Goal: Task Accomplishment & Management: Complete application form

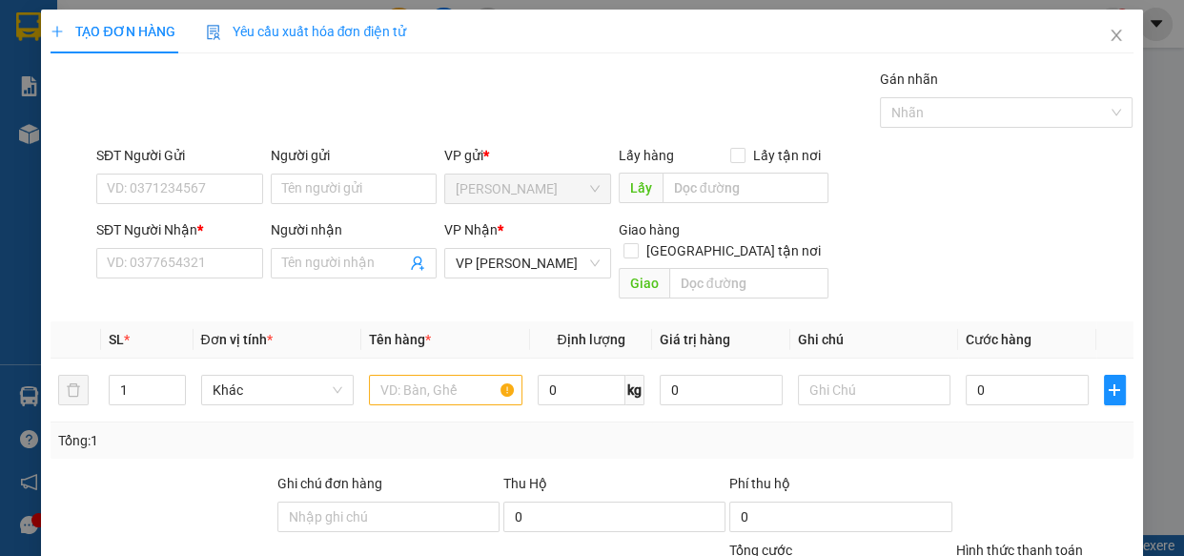
click at [231, 191] on input "SĐT Người Gửi" at bounding box center [179, 188] width 167 height 31
click at [218, 222] on div "0913120263 - [PERSON_NAME]" at bounding box center [201, 226] width 188 height 21
type input "0913120263"
type input "[PERSON_NAME]"
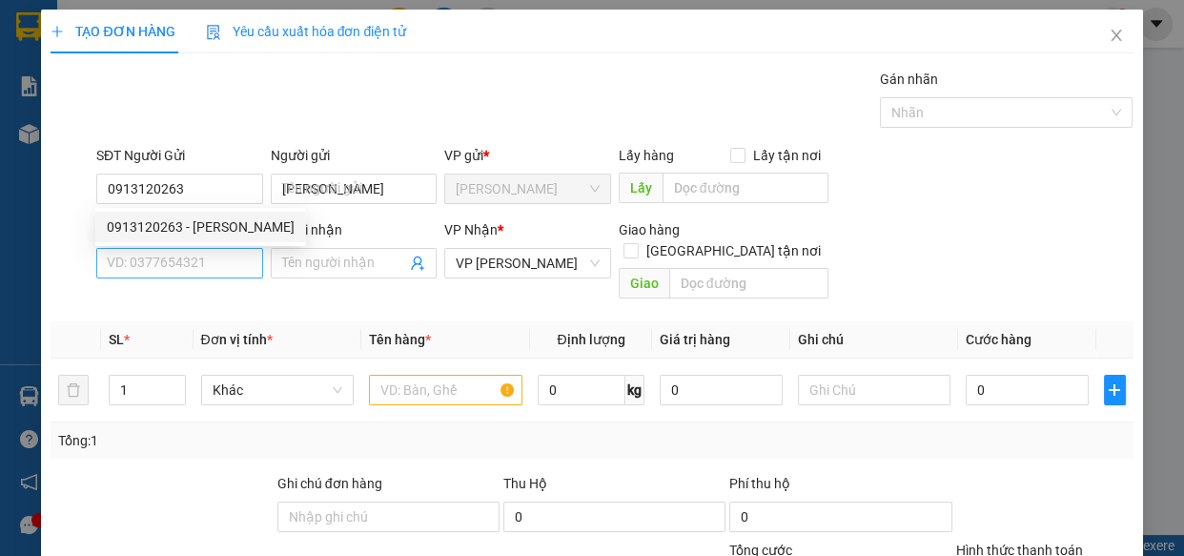
type input "40.000"
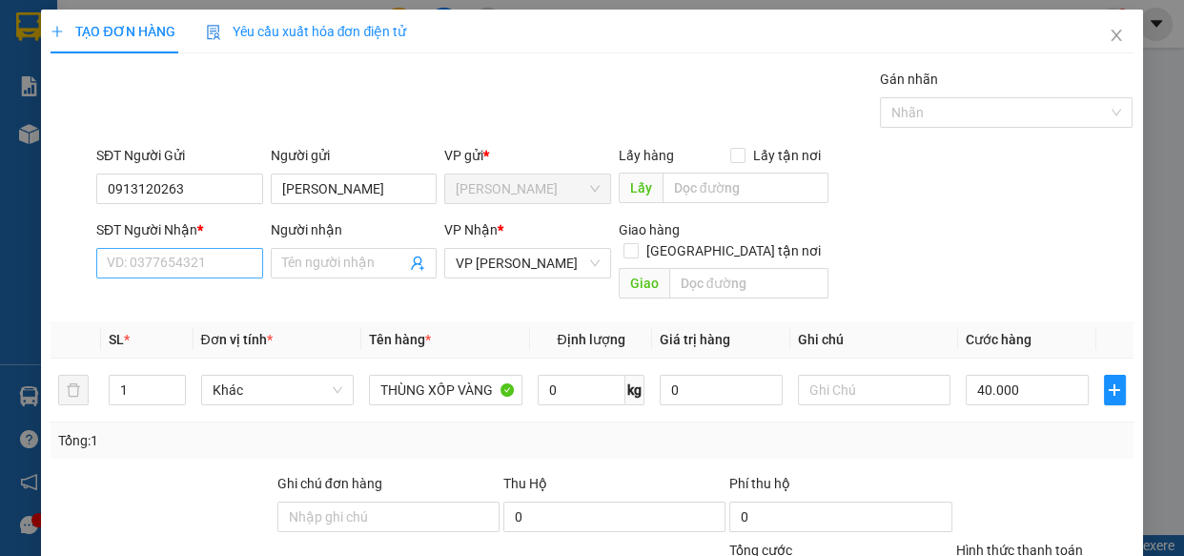
type input "0913120263"
click at [219, 270] on input "SĐT Người Nhận *" at bounding box center [179, 263] width 167 height 31
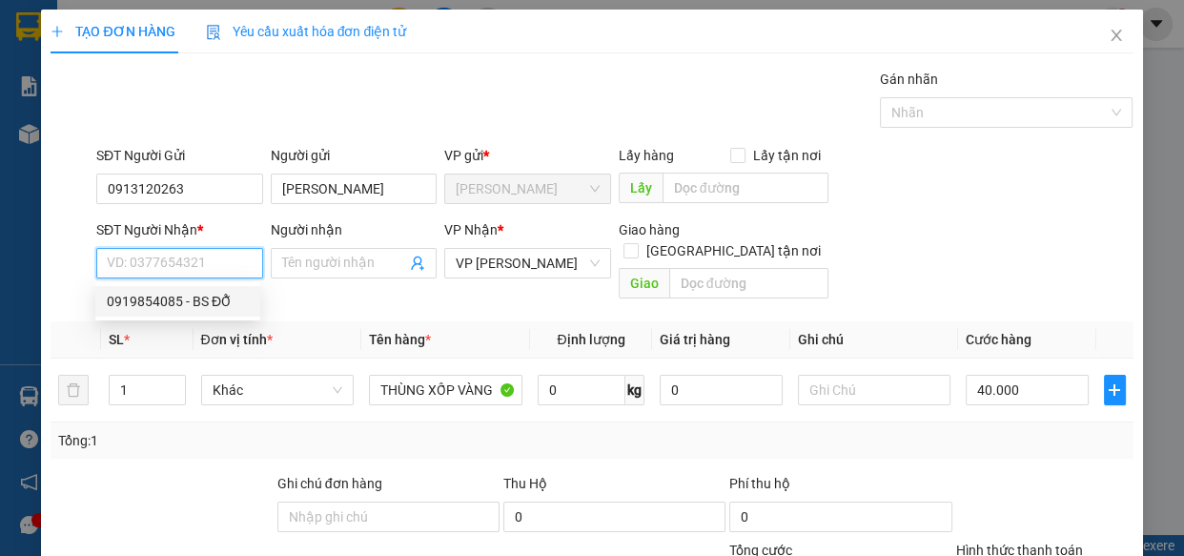
click at [218, 299] on div "0919854085 - BS ĐỖ" at bounding box center [178, 301] width 142 height 21
type input "0919854085"
type input "BS ĐỖ"
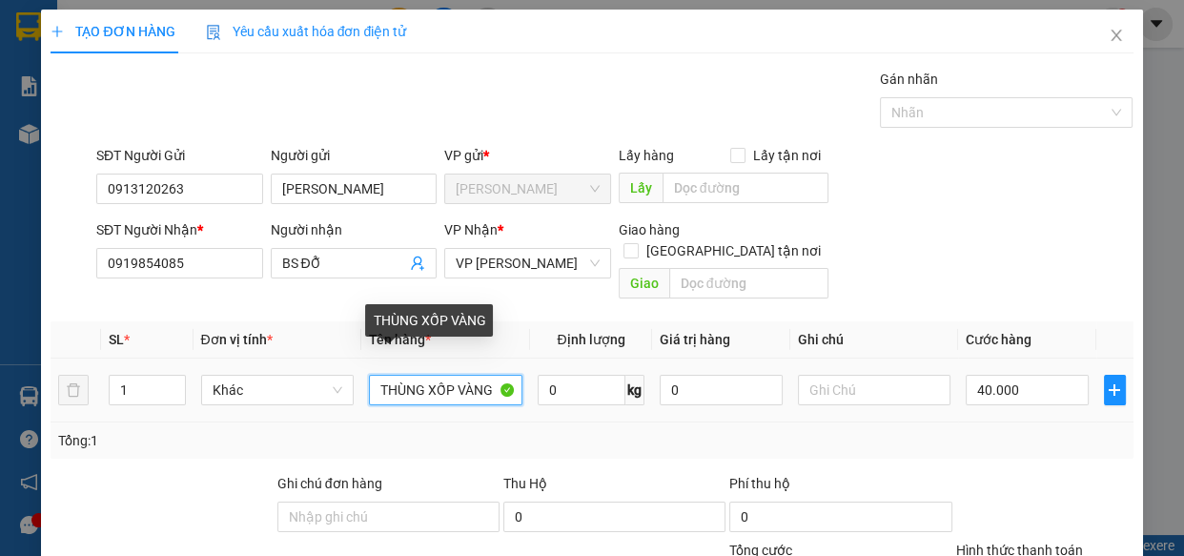
click at [494, 375] on input "THÙNG XỐP VÀNG" at bounding box center [445, 390] width 153 height 31
type input "T"
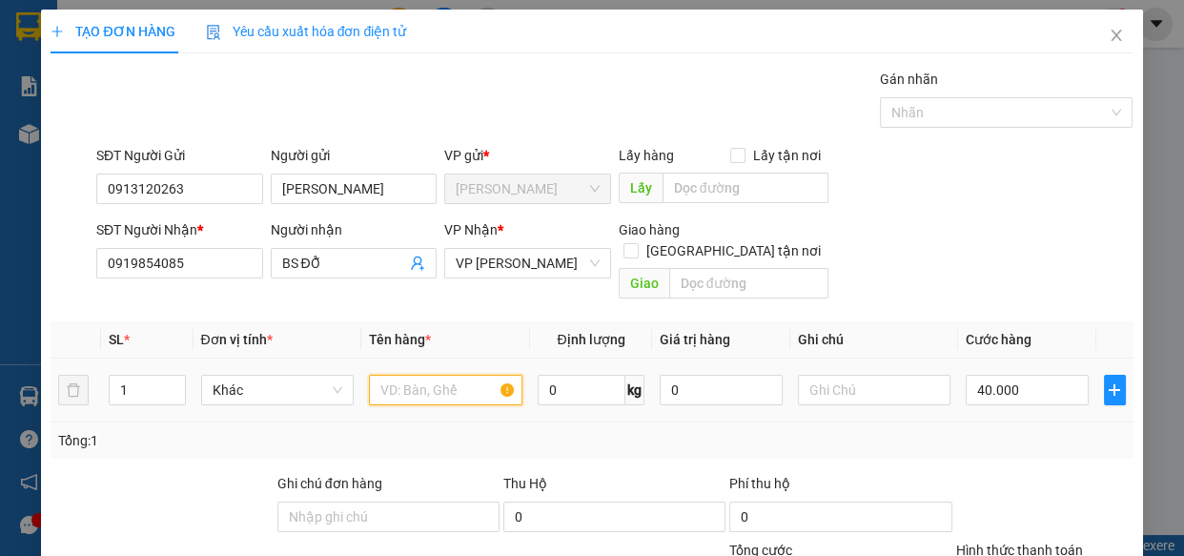
type input "C"
type input "THÙNG BÓNG KV"
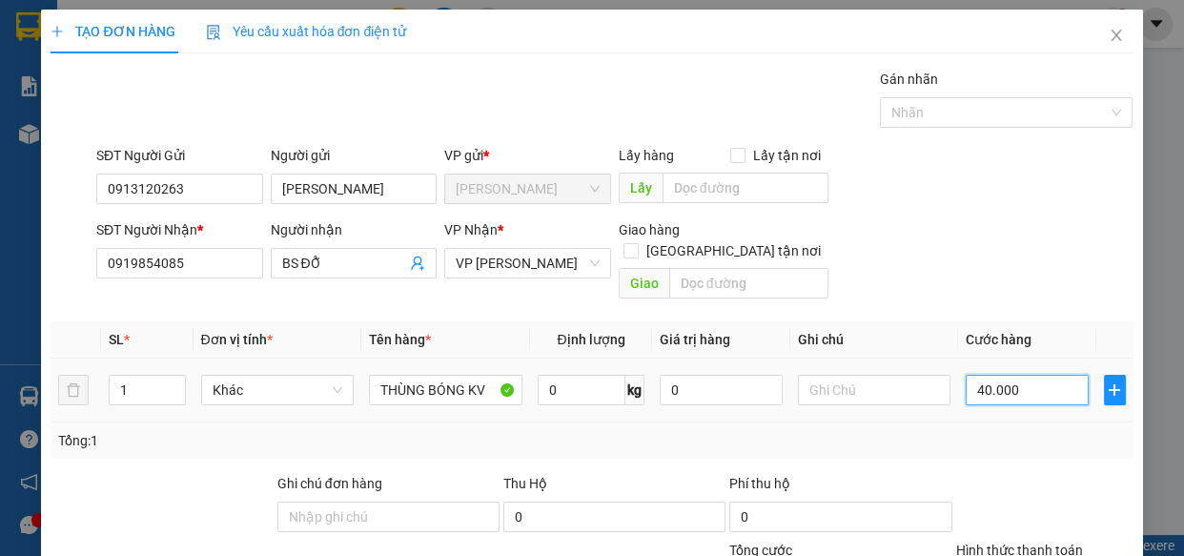
click at [1052, 375] on input "40.000" at bounding box center [1027, 390] width 123 height 31
type input "3"
type input "30"
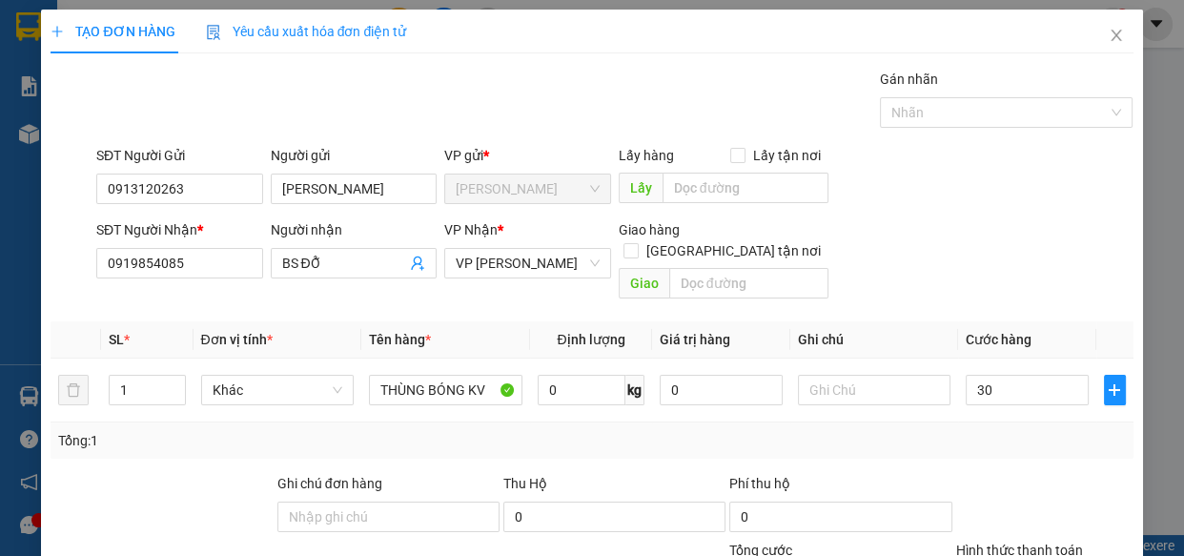
type input "30.000"
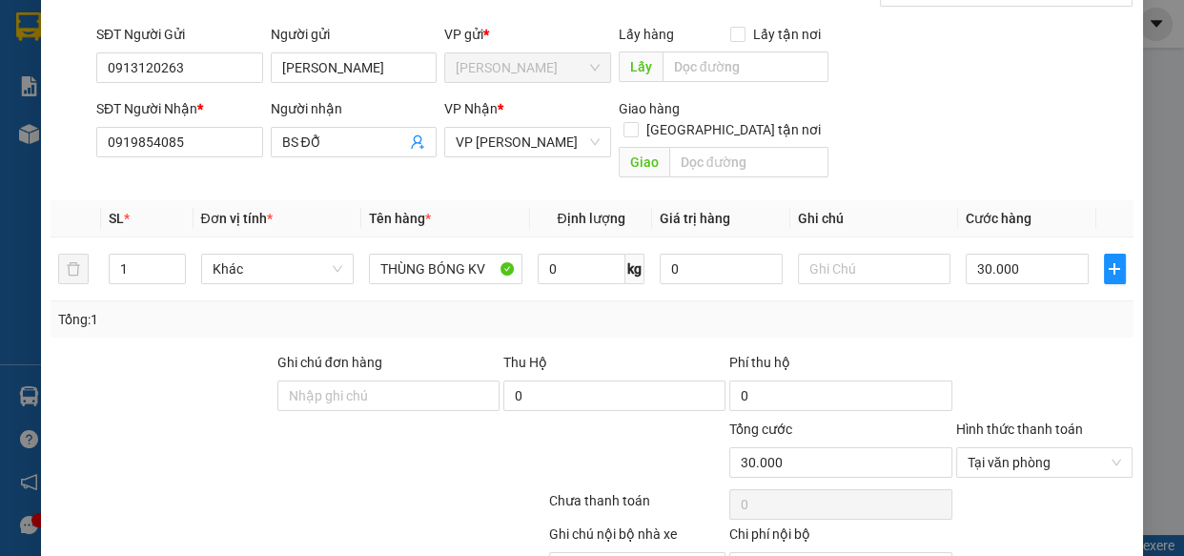
scroll to position [208, 0]
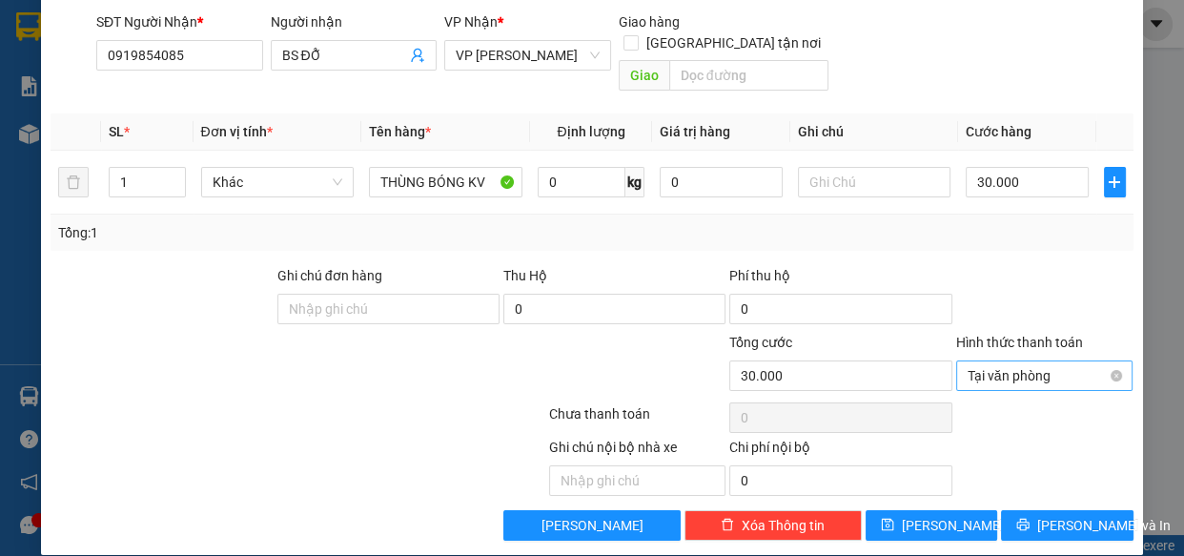
click at [1039, 361] on span "Tại văn phòng" at bounding box center [1044, 375] width 154 height 29
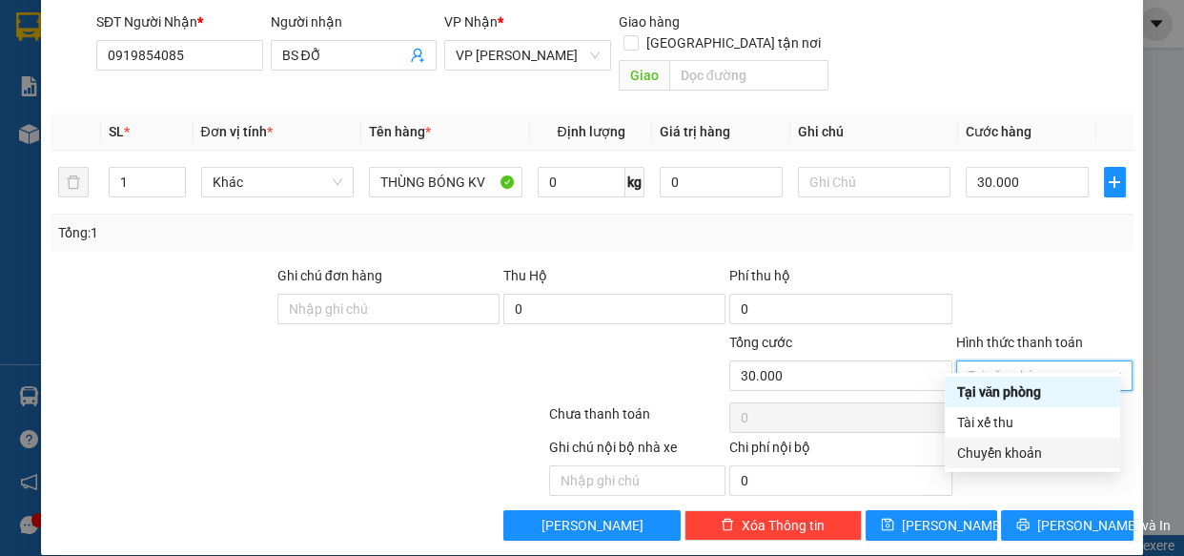
click at [1024, 449] on div "Chuyển khoản" at bounding box center [1032, 452] width 153 height 21
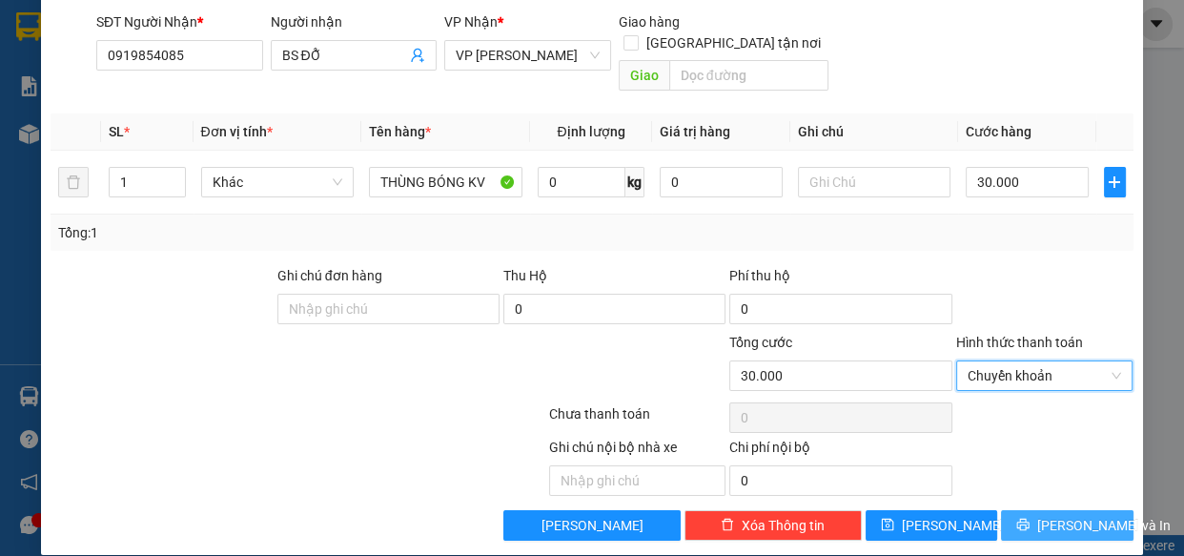
click at [1073, 515] on span "[PERSON_NAME] và In" at bounding box center [1103, 525] width 133 height 21
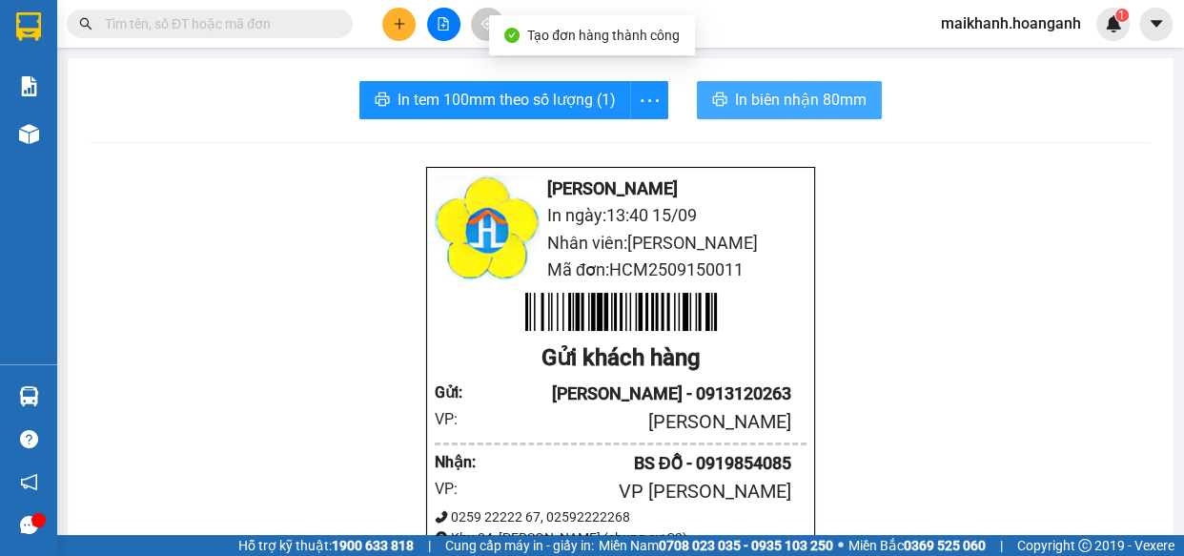
click at [807, 94] on span "In biên nhận 80mm" at bounding box center [801, 100] width 132 height 24
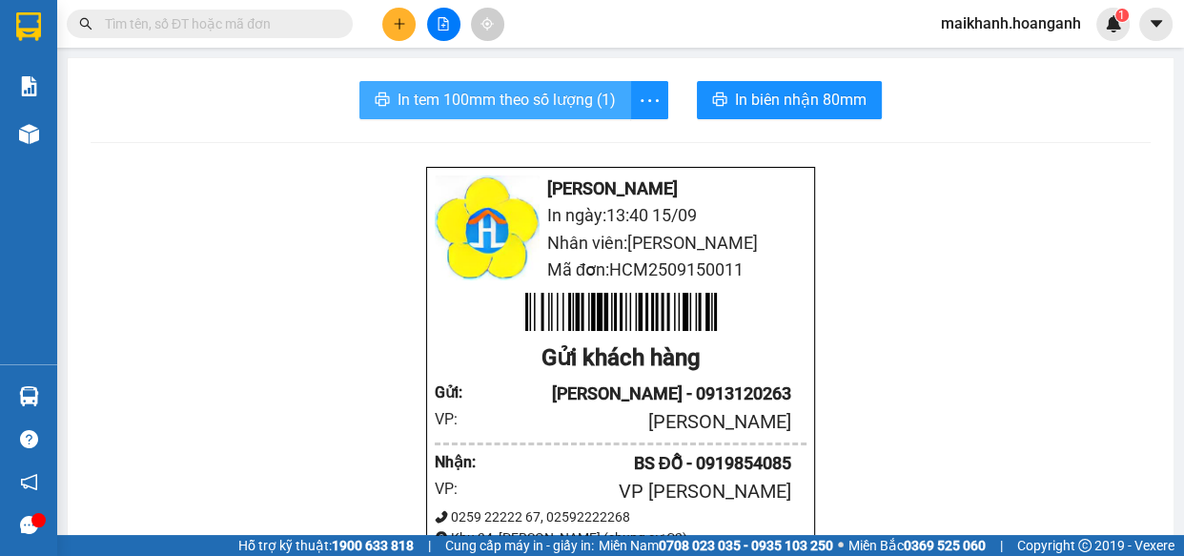
click at [507, 102] on span "In tem 100mm theo số lượng (1)" at bounding box center [506, 100] width 218 height 24
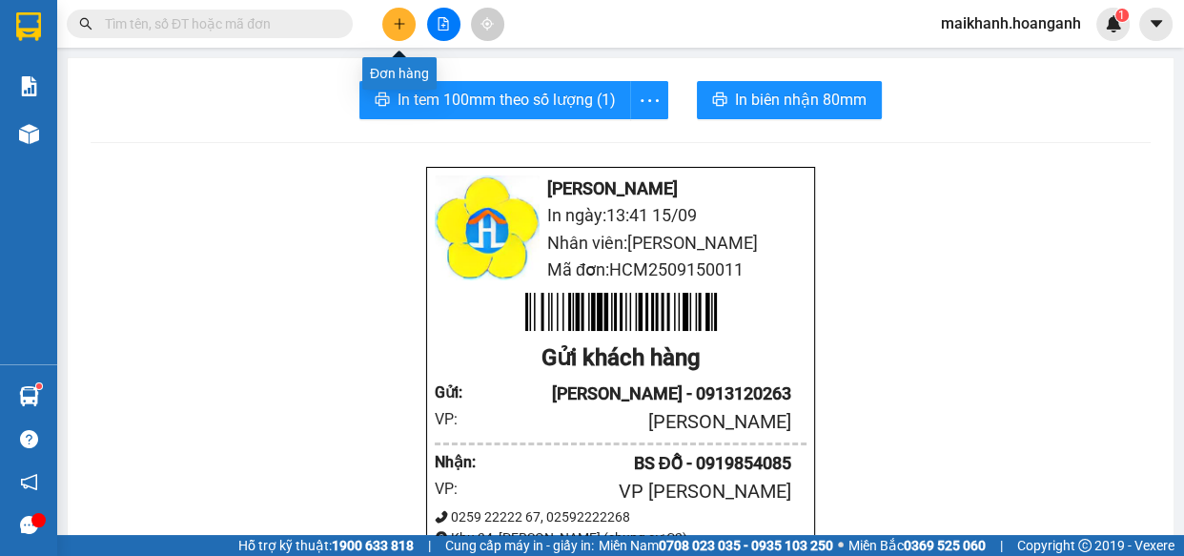
click at [402, 28] on icon "plus" at bounding box center [399, 23] width 13 height 13
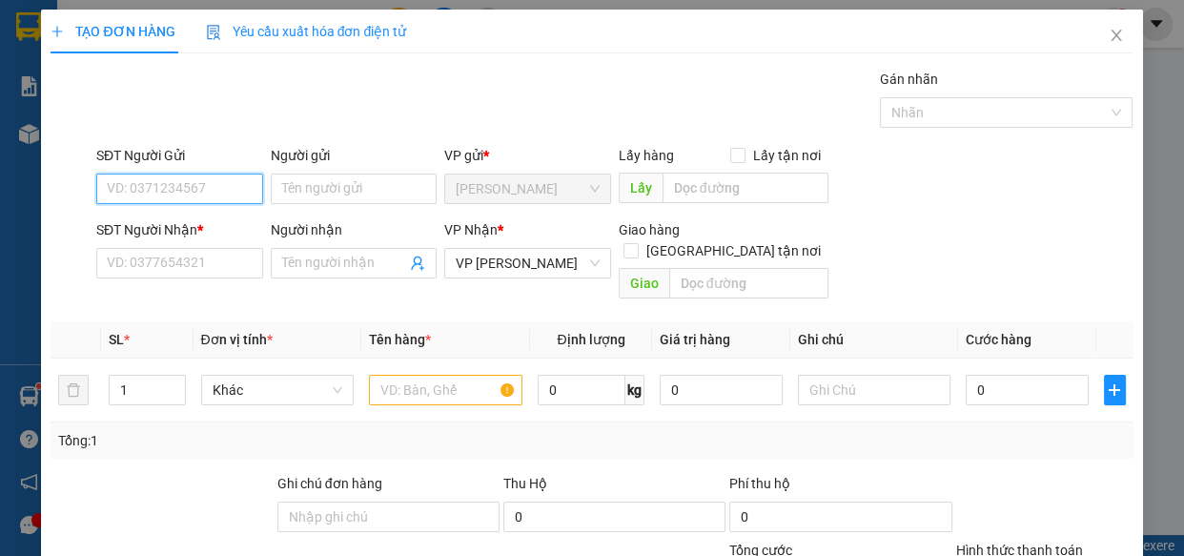
click at [227, 193] on input "SĐT Người Gửi" at bounding box center [179, 188] width 167 height 31
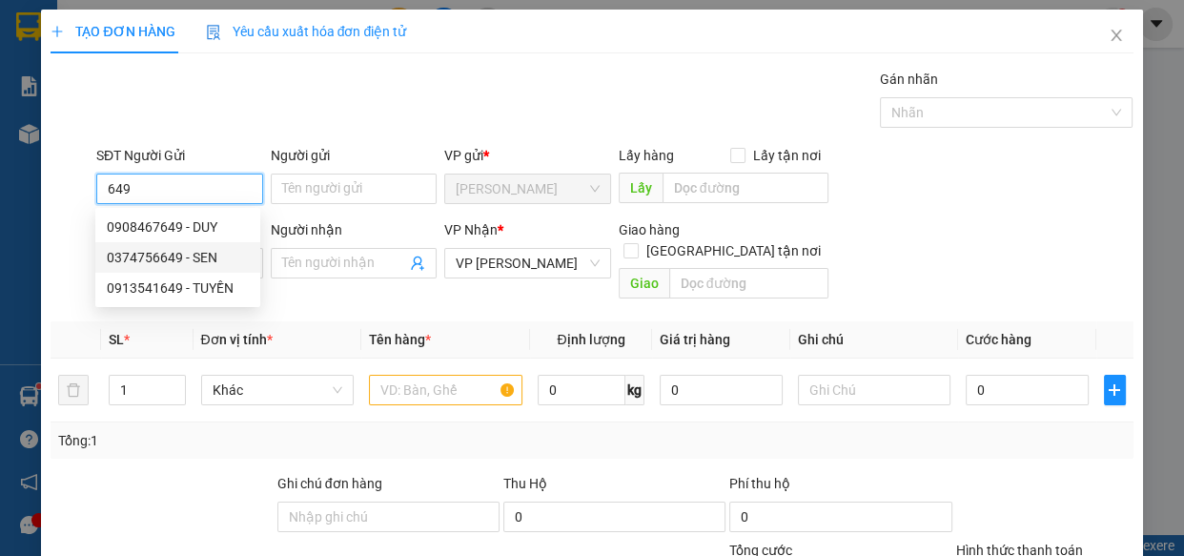
click at [172, 260] on div "0374756649 - SEN" at bounding box center [178, 257] width 142 height 21
type input "0374756649"
type input "SEN"
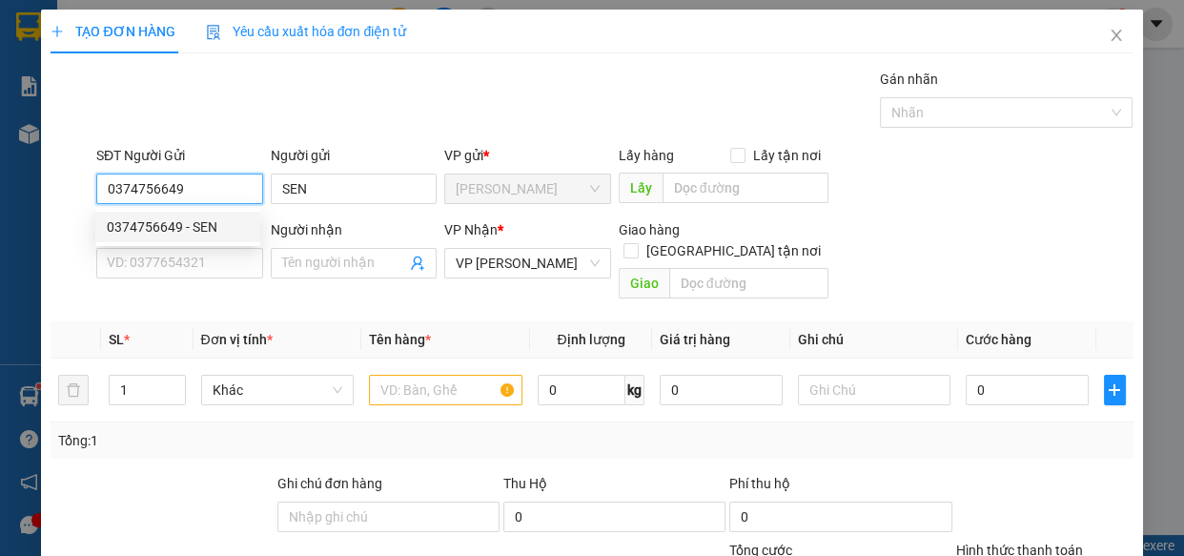
type input "40.000"
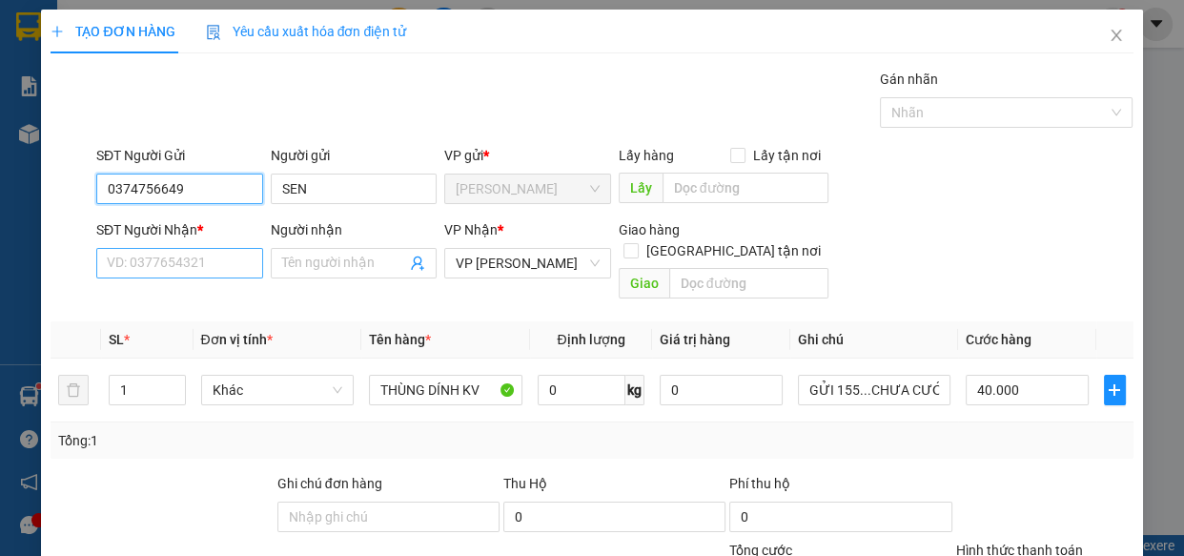
type input "0374756649"
click at [194, 260] on input "SĐT Người Nhận *" at bounding box center [179, 263] width 167 height 31
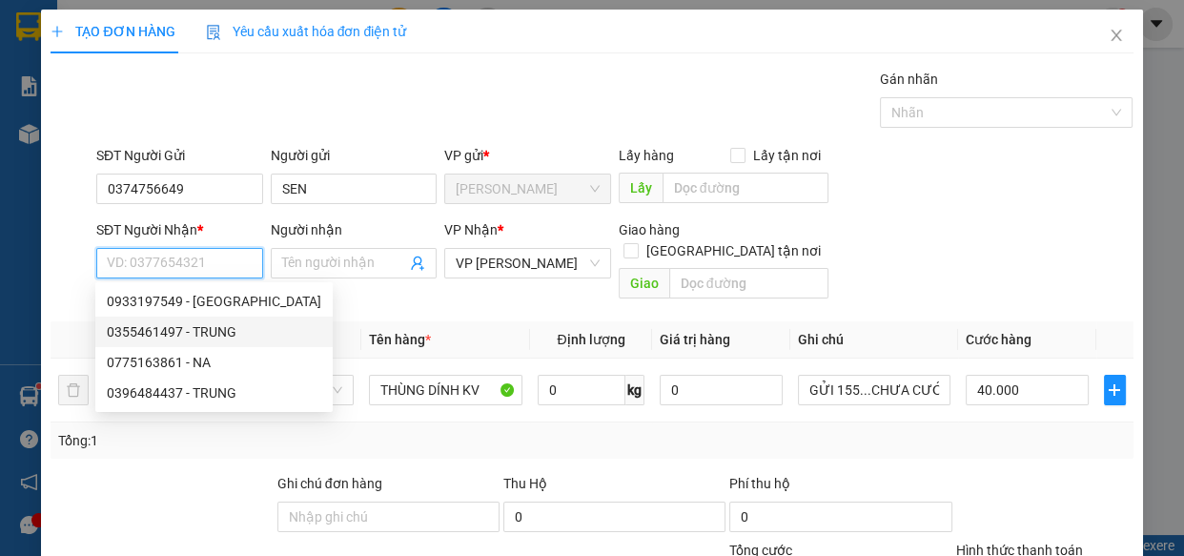
click at [162, 333] on div "0355461497 - TRUNG" at bounding box center [214, 331] width 214 height 21
type input "0355461497"
type input "TRUNG"
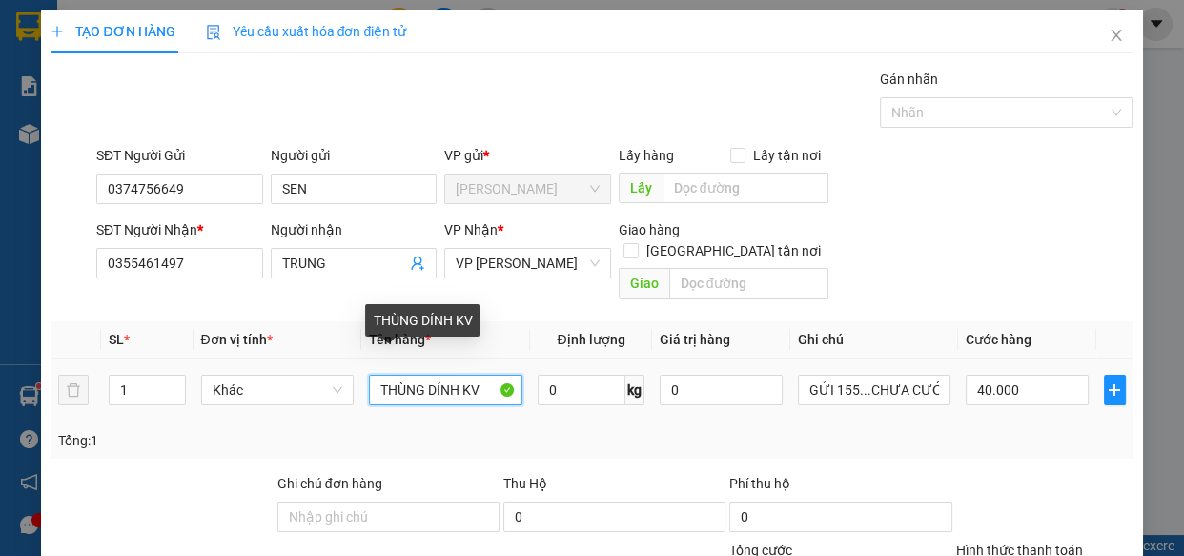
click at [485, 375] on input "THÙNG DÍNH KV" at bounding box center [445, 390] width 153 height 31
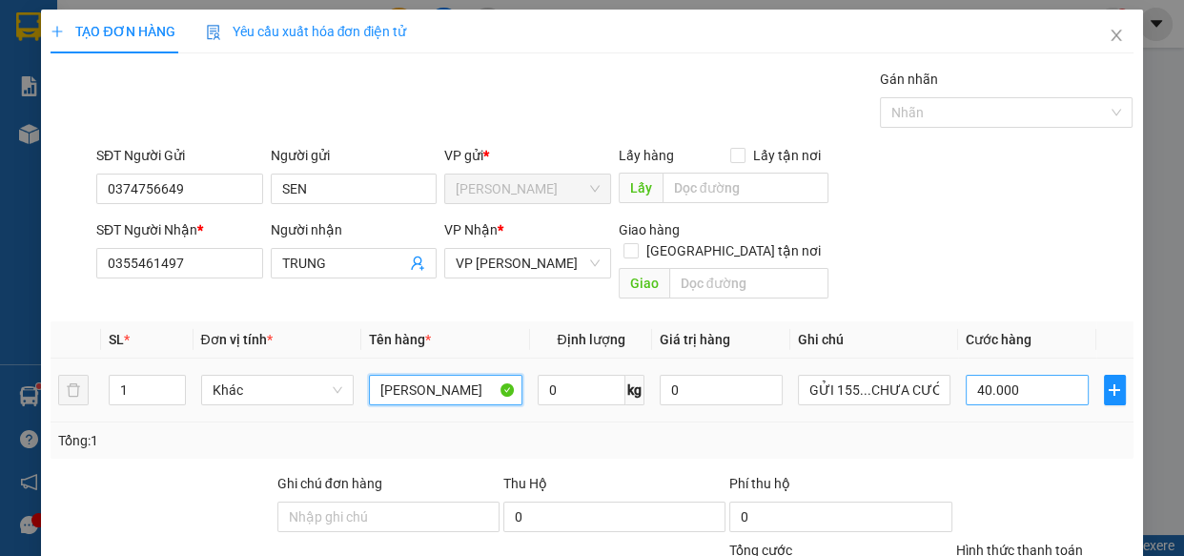
type input "THÙNG CATTON"
click at [1030, 375] on input "40.000" at bounding box center [1027, 390] width 123 height 31
type input "0"
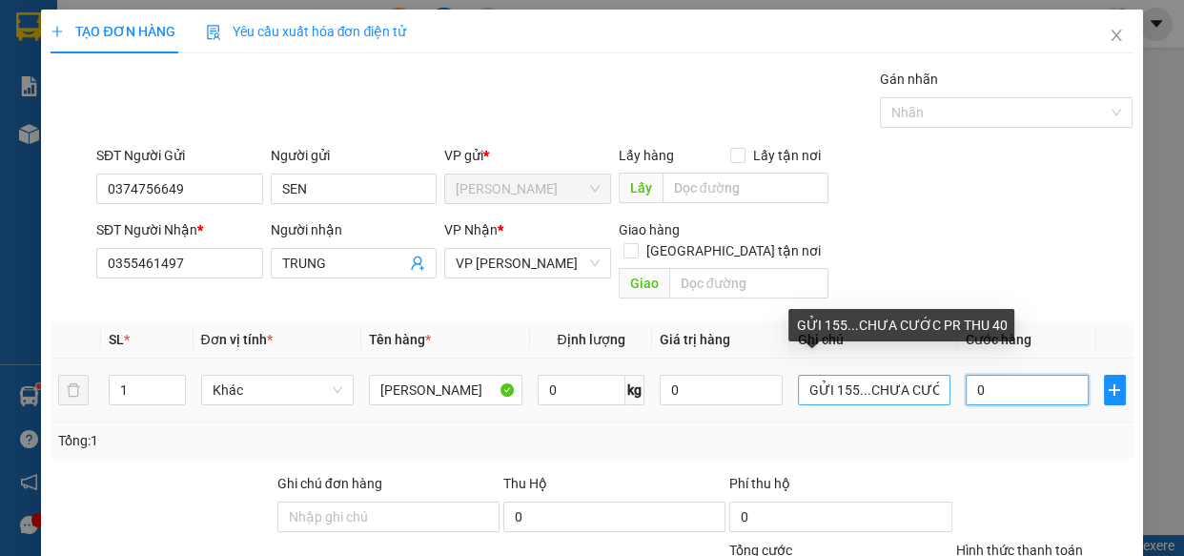
type input "0"
click at [856, 375] on input "GỬI 155...CHƯA CƯỚC PR THU 40" at bounding box center [874, 390] width 153 height 31
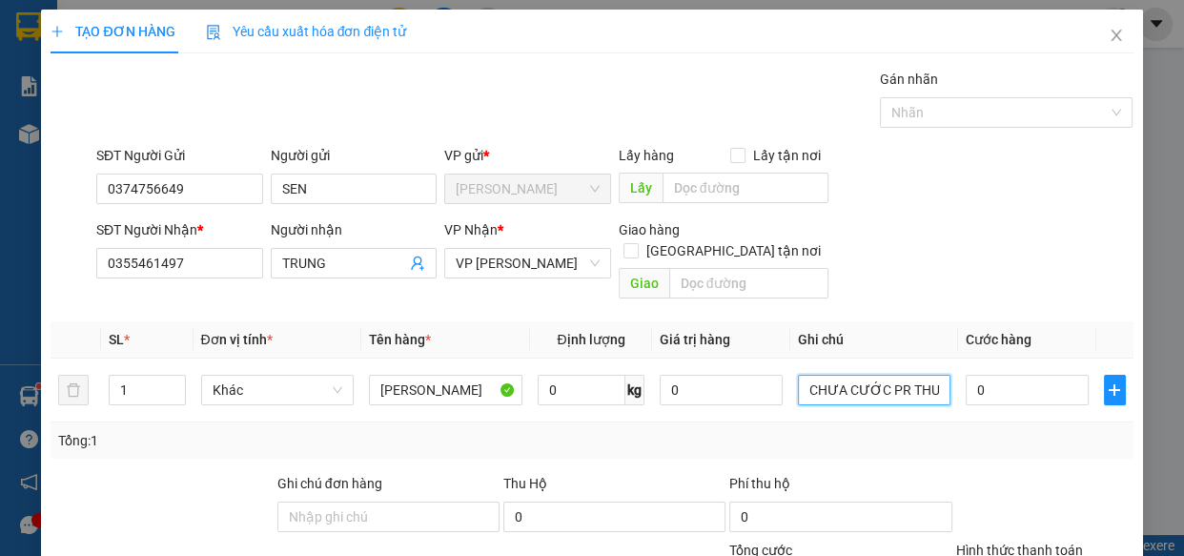
type input "CHƯA CƯỚC PR THU 40"
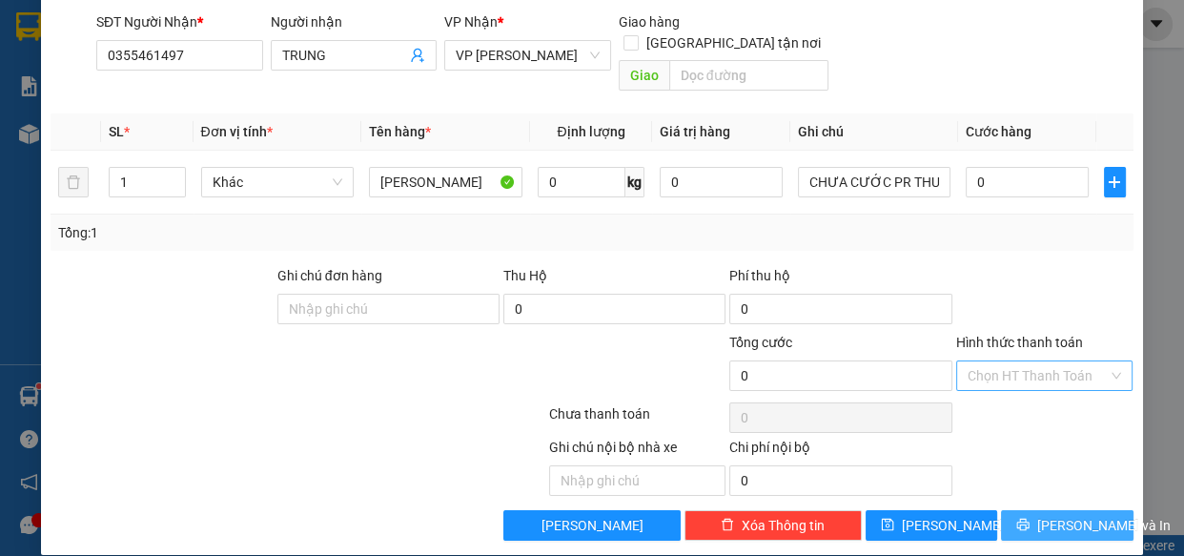
click at [1064, 515] on span "[PERSON_NAME] và In" at bounding box center [1103, 525] width 133 height 21
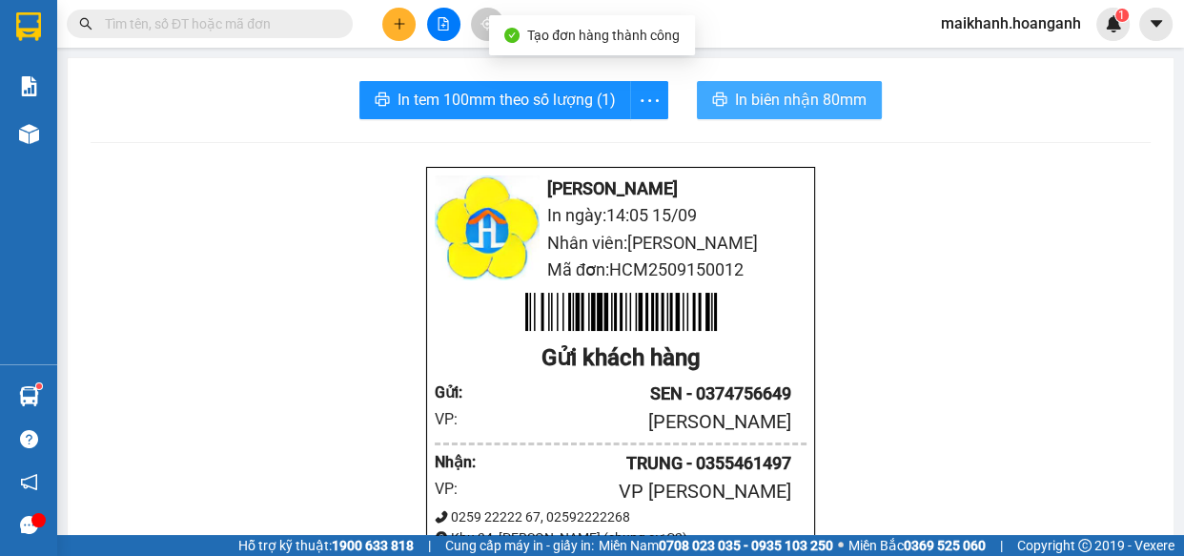
click at [773, 96] on span "In biên nhận 80mm" at bounding box center [801, 100] width 132 height 24
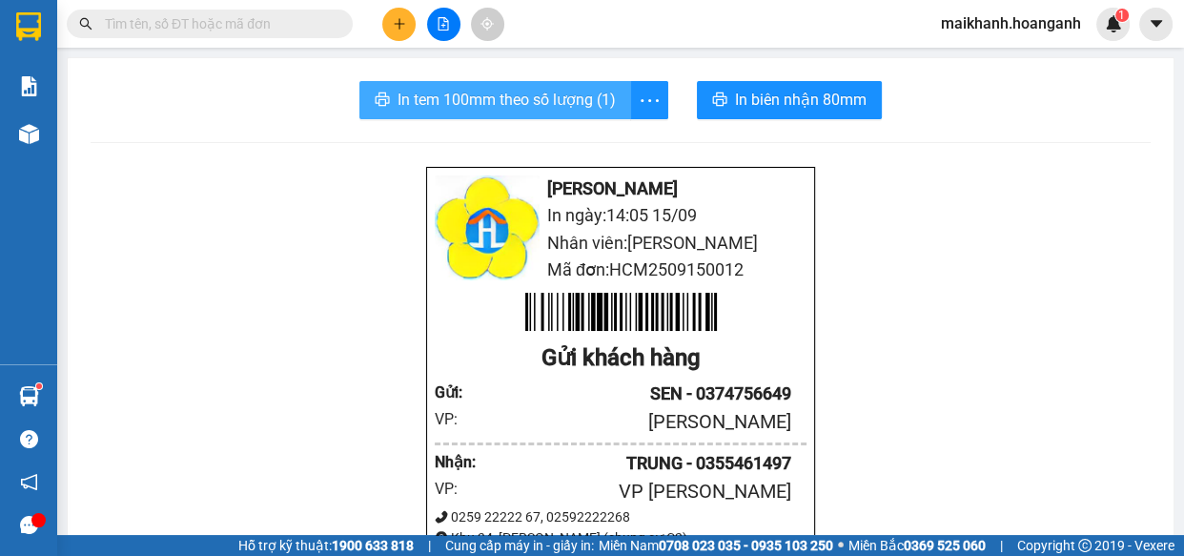
click at [568, 100] on span "In tem 100mm theo số lượng (1)" at bounding box center [506, 100] width 218 height 24
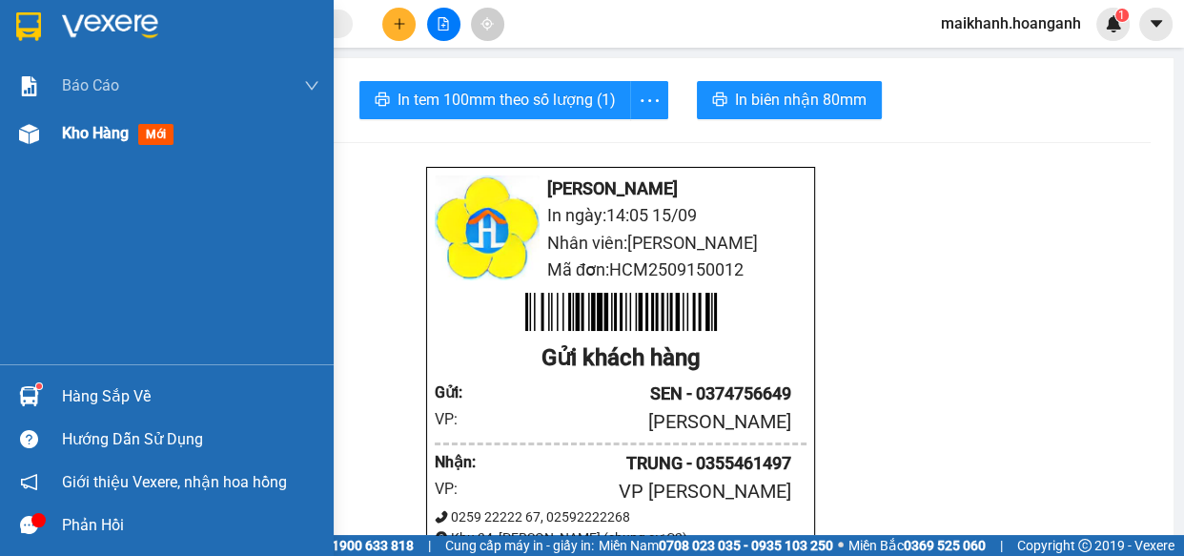
click at [76, 132] on span "Kho hàng" at bounding box center [95, 133] width 67 height 18
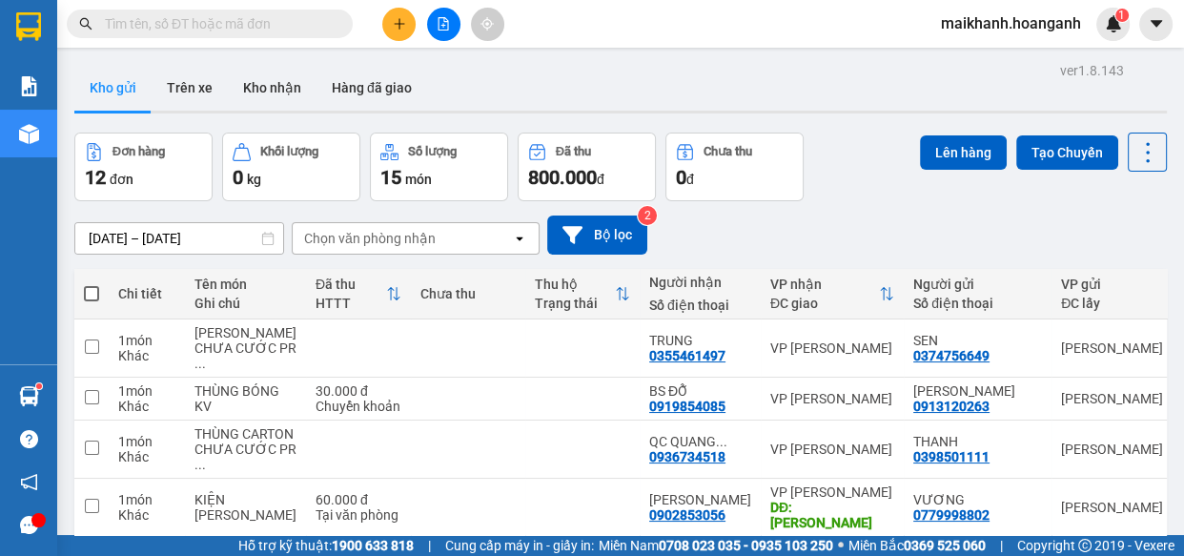
click at [93, 291] on span at bounding box center [91, 293] width 15 height 15
click at [92, 284] on input "checkbox" at bounding box center [92, 284] width 0 height 0
checkbox input "true"
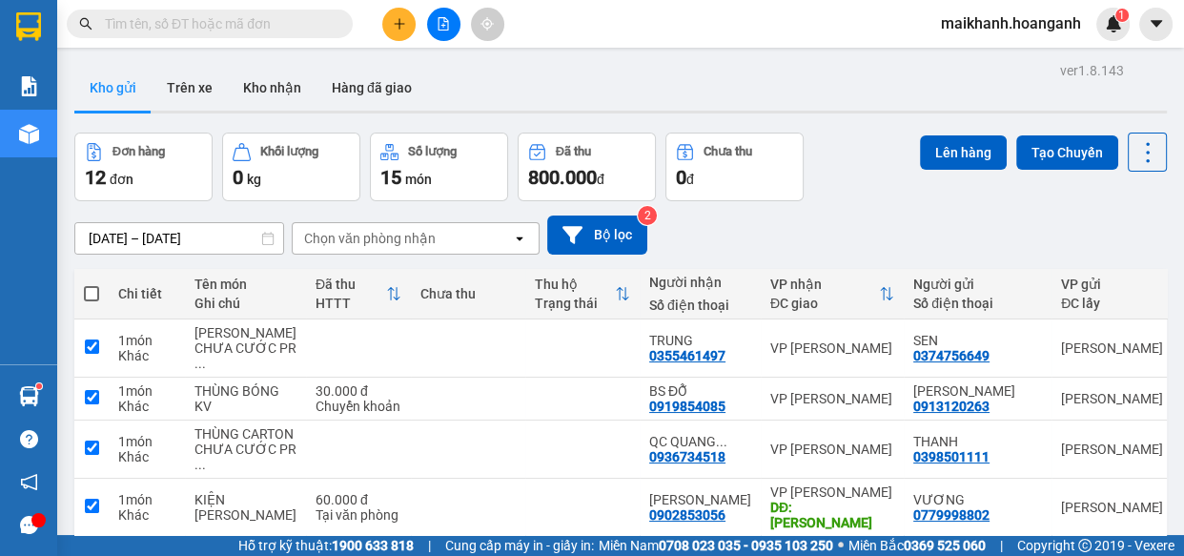
checkbox input "true"
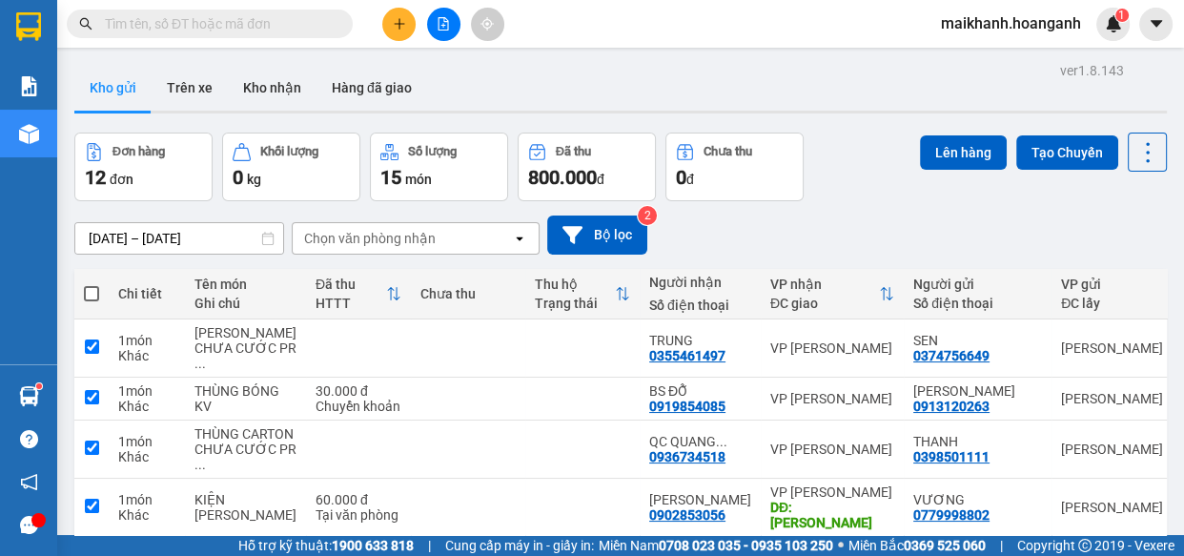
checkbox input "true"
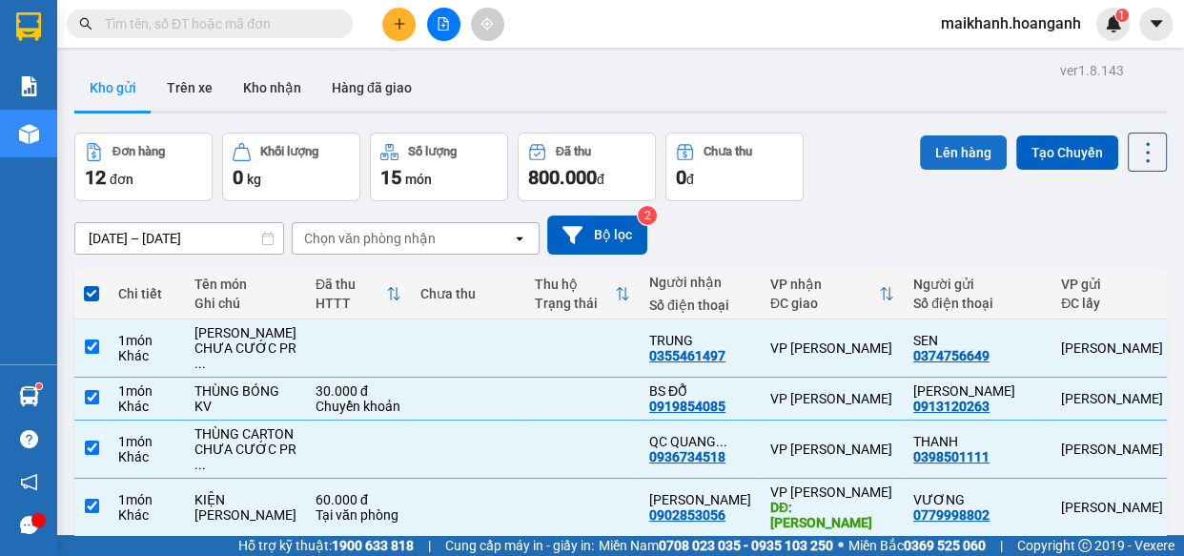
click at [953, 154] on button "Lên hàng" at bounding box center [963, 152] width 87 height 34
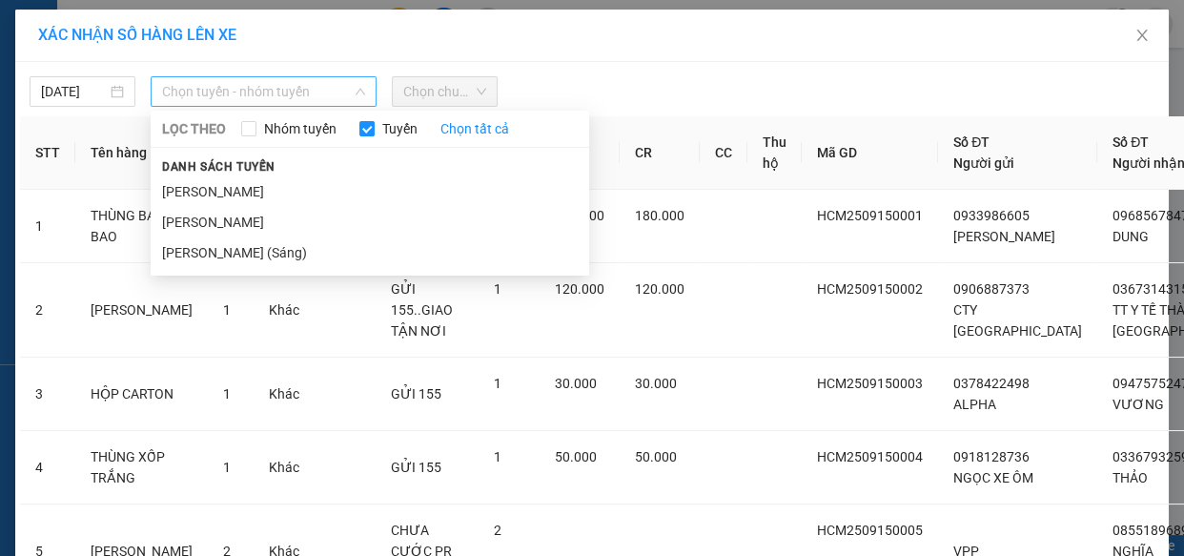
click at [284, 92] on span "Chọn tuyến - nhóm tuyến" at bounding box center [263, 91] width 203 height 29
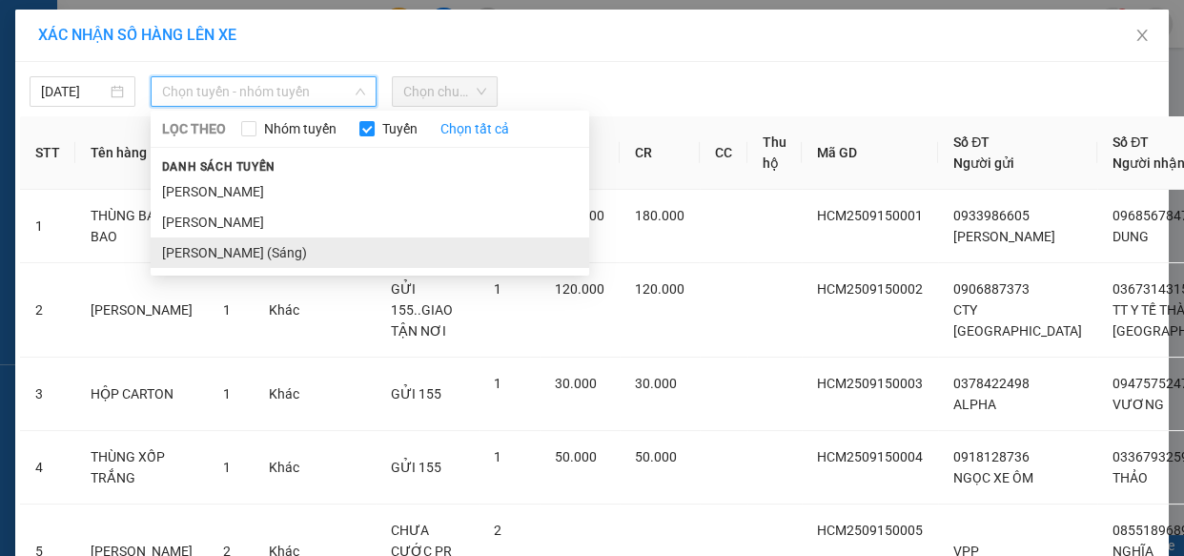
click at [278, 254] on li "Hồ Chí Minh - Phan Rang (Sáng)" at bounding box center [370, 252] width 438 height 31
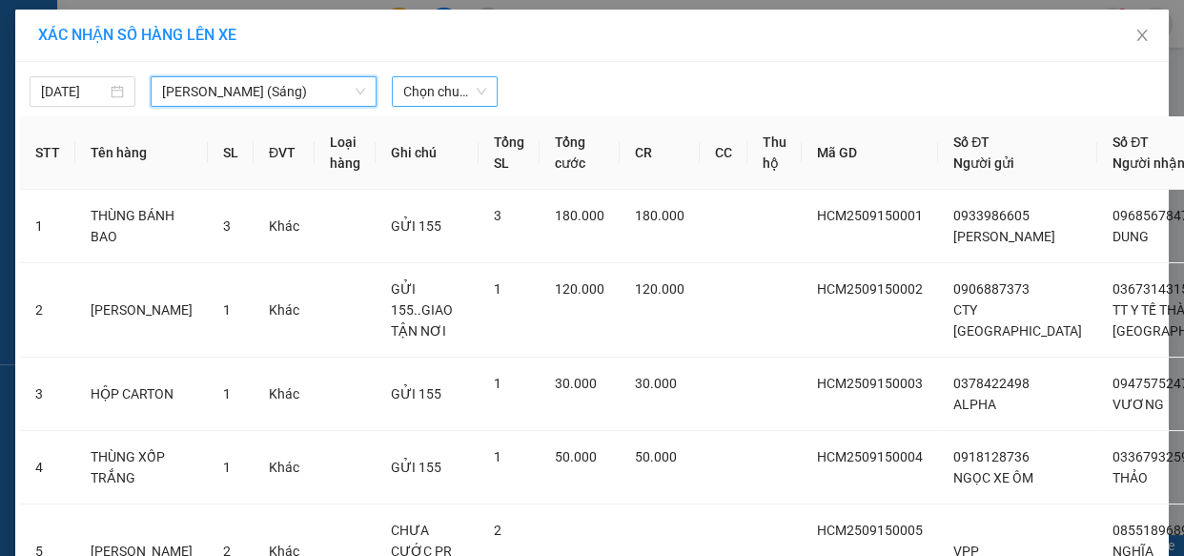
click at [465, 91] on span "Chọn chuyến" at bounding box center [444, 91] width 83 height 29
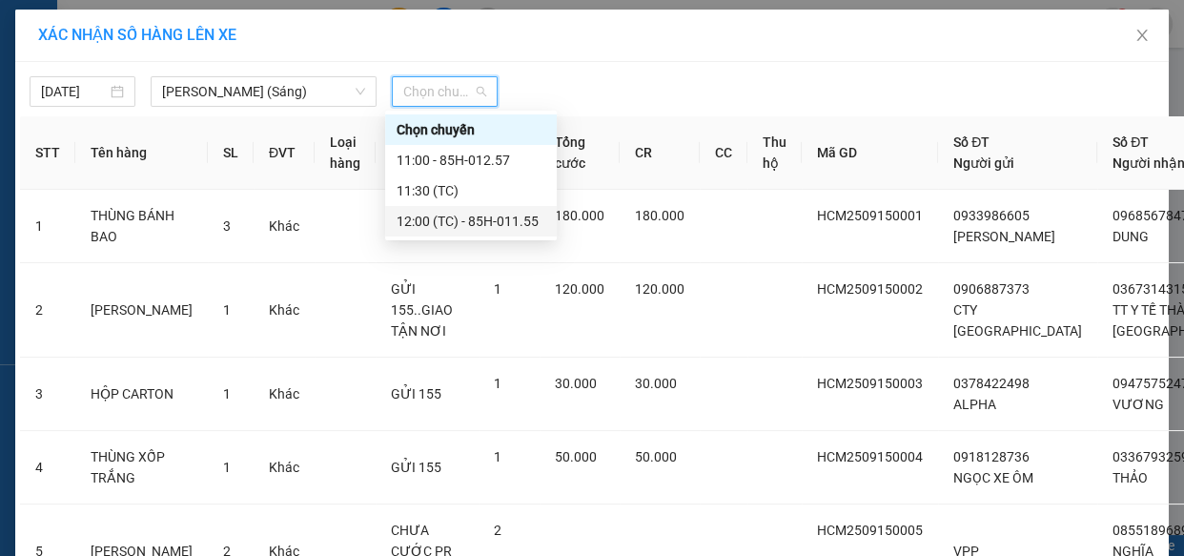
click at [527, 219] on div "12:00 (TC) - 85H-011.55" at bounding box center [471, 221] width 149 height 21
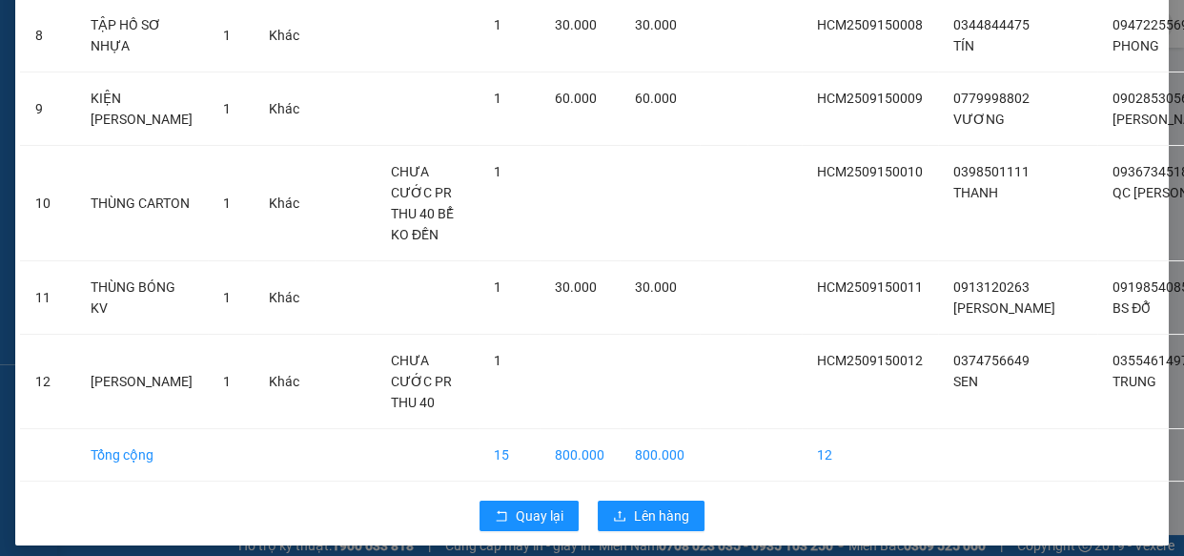
scroll to position [884, 0]
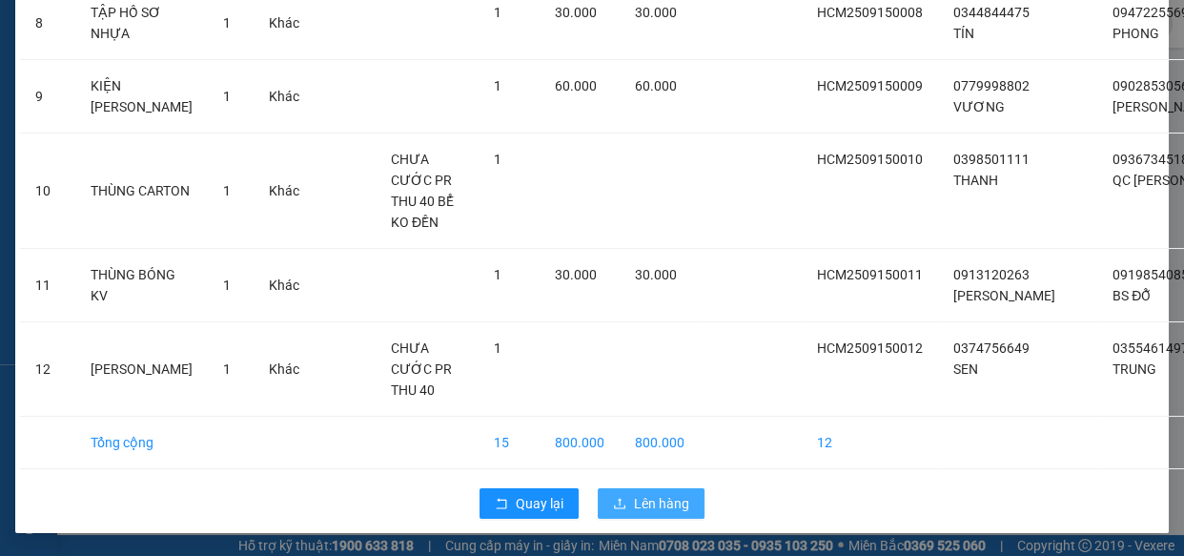
click at [677, 497] on span "Lên hàng" at bounding box center [661, 503] width 55 height 21
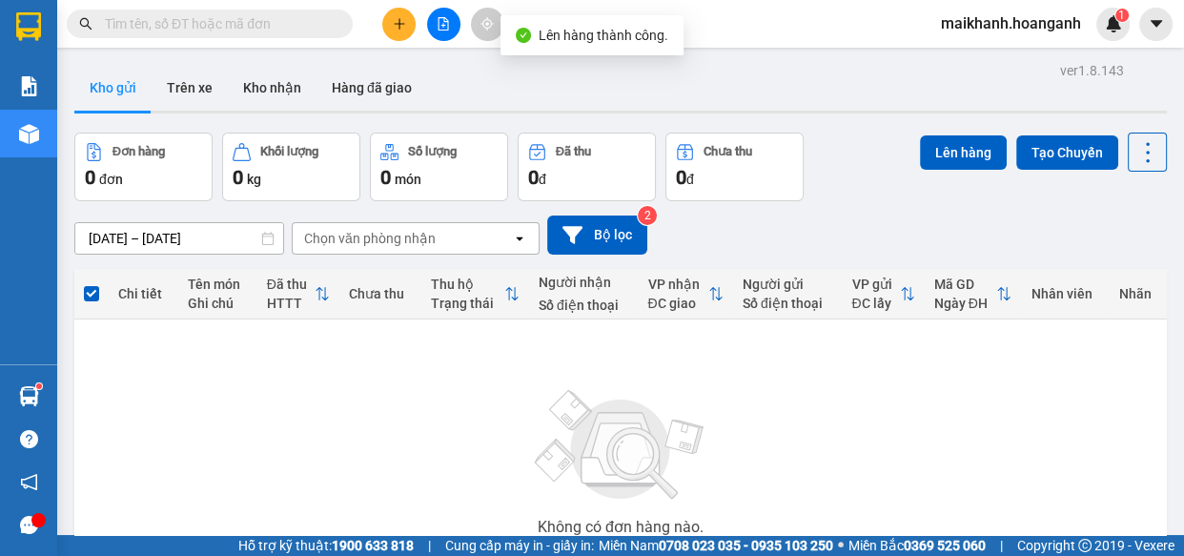
click at [1039, 23] on span "maikhanh.hoanganh" at bounding box center [1011, 23] width 171 height 24
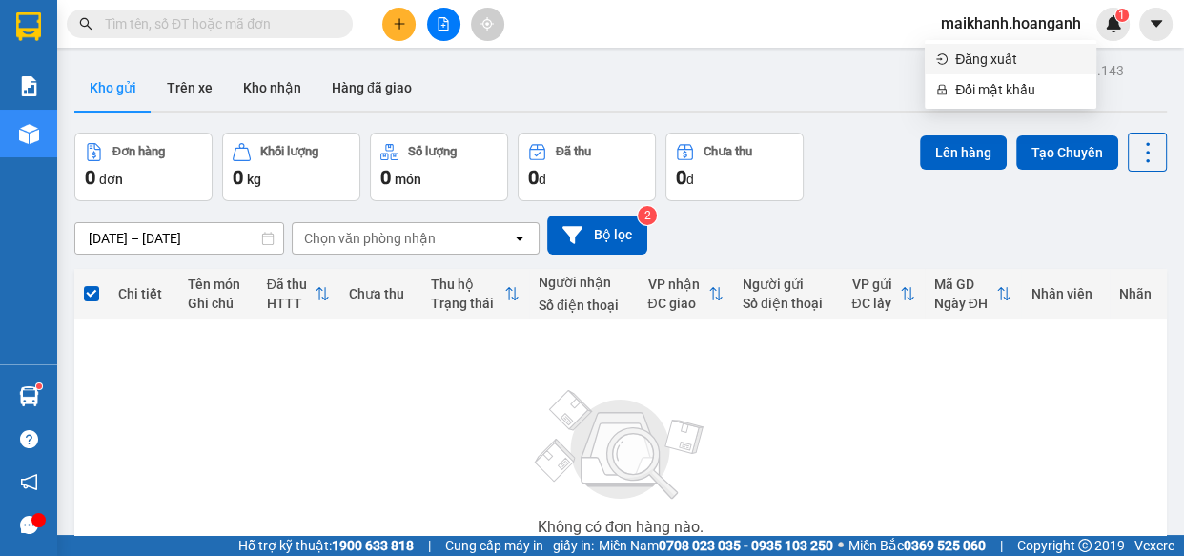
click at [985, 56] on span "Đăng xuất" at bounding box center [1020, 59] width 130 height 21
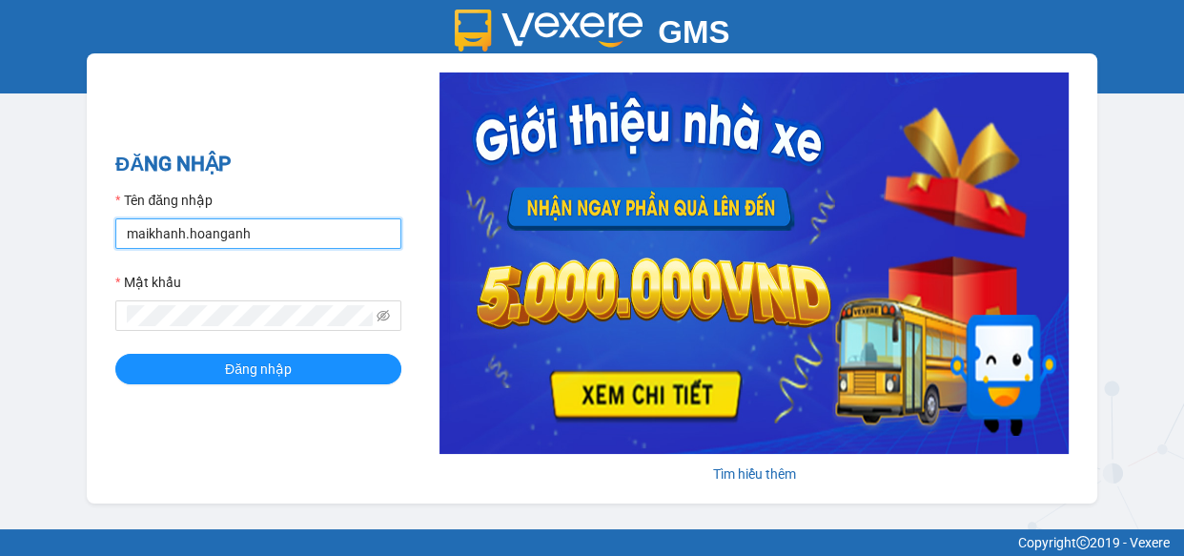
click at [308, 228] on input "maikhanh.hoanganh" at bounding box center [258, 233] width 286 height 31
type input "xuanhoang.hoanganh"
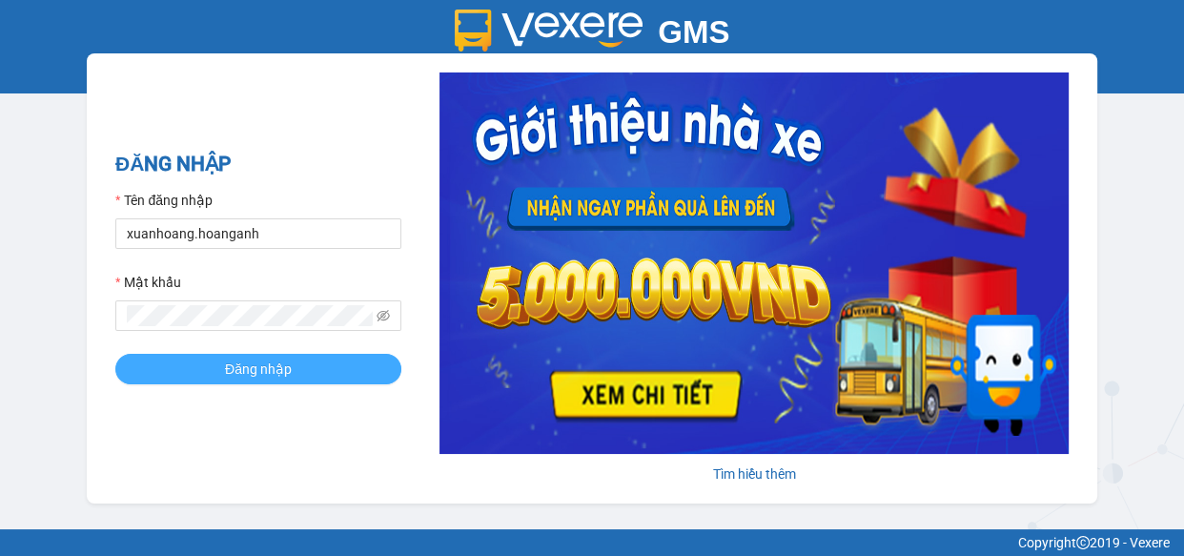
click at [295, 373] on button "Đăng nhập" at bounding box center [258, 369] width 286 height 31
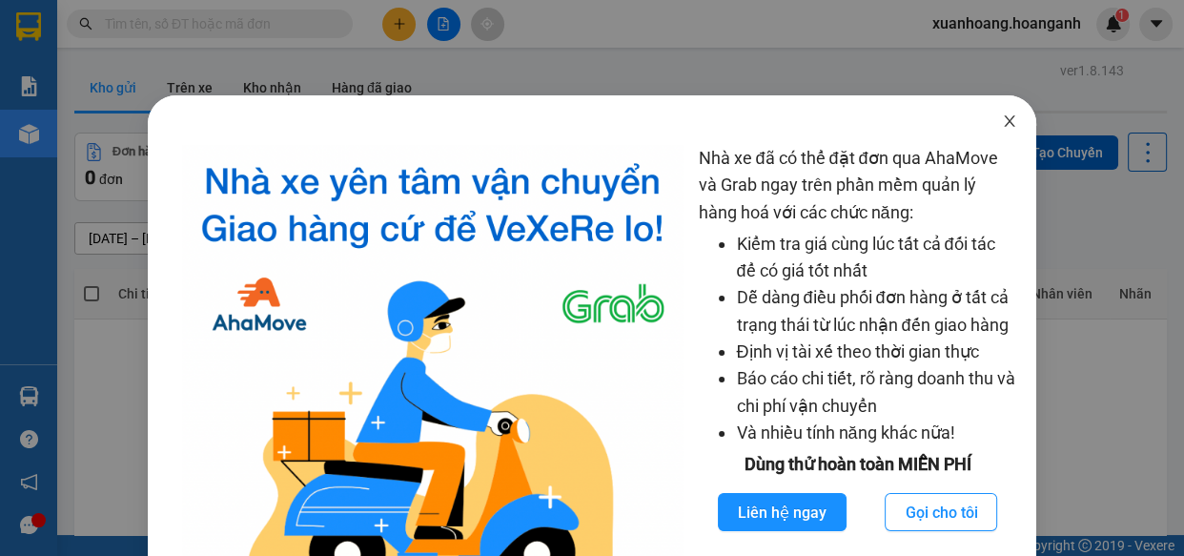
click at [1002, 119] on icon "close" at bounding box center [1009, 120] width 15 height 15
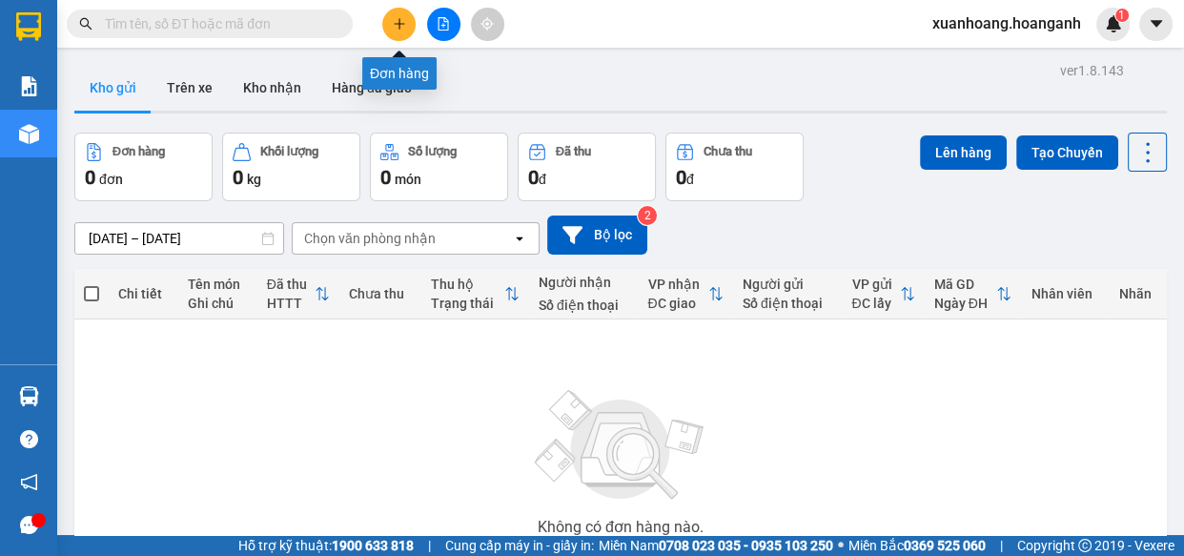
click at [397, 18] on icon "plus" at bounding box center [399, 23] width 13 height 13
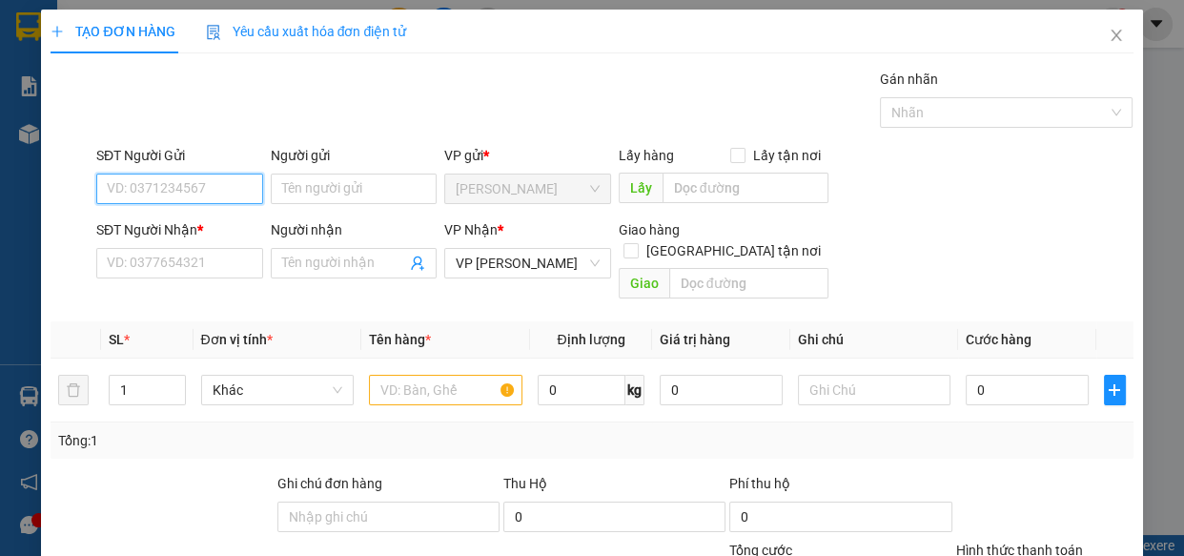
click at [172, 178] on input "SĐT Người Gửi" at bounding box center [179, 188] width 167 height 31
click at [202, 231] on div "0949664800 - [PERSON_NAME]" at bounding box center [201, 226] width 188 height 21
type input "0949664800"
type input "LAB [PERSON_NAME]"
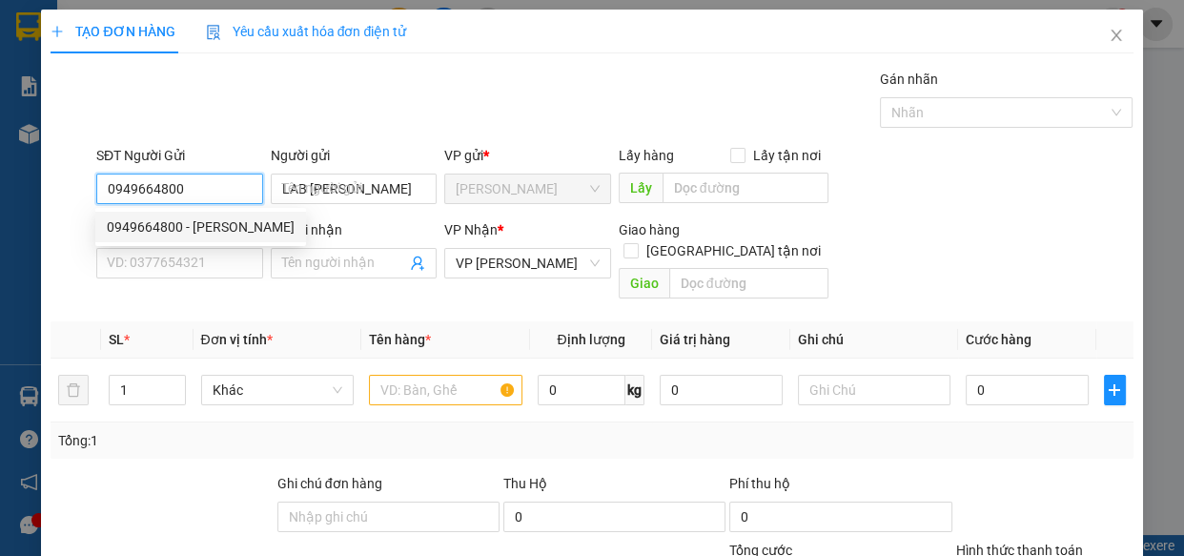
type input "30.000"
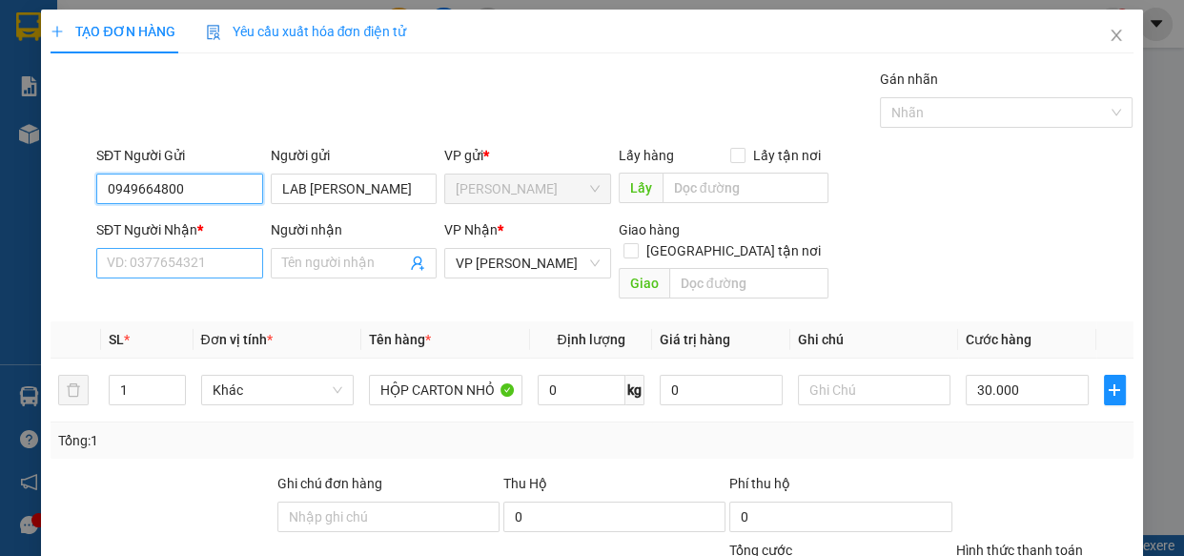
type input "0949664800"
click at [212, 266] on input "SĐT Người Nhận *" at bounding box center [179, 263] width 167 height 31
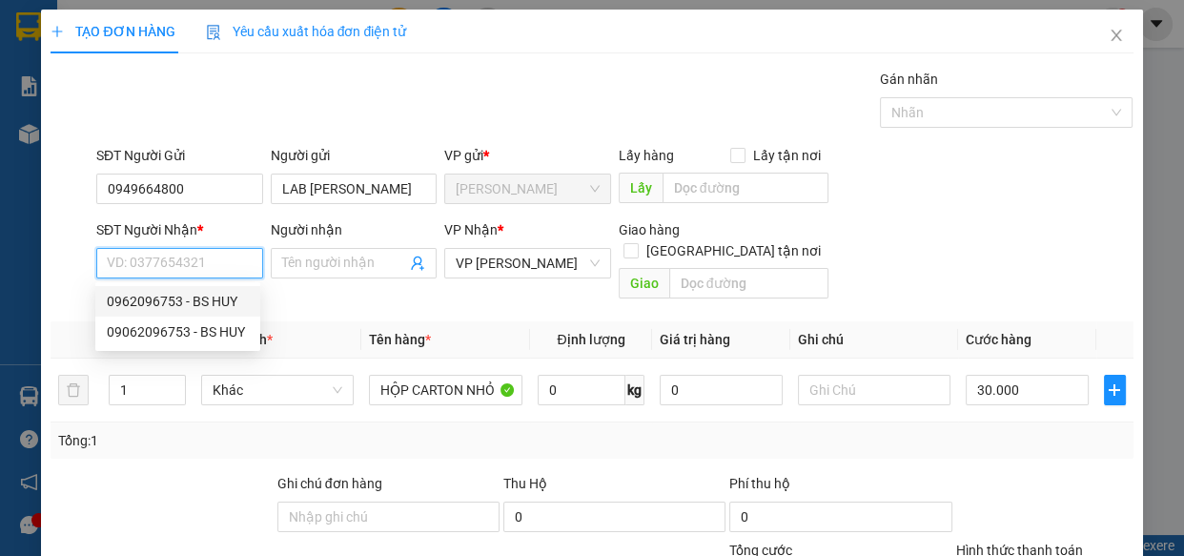
click at [158, 301] on div "0962096753 - BS HUY" at bounding box center [178, 301] width 142 height 21
type input "0962096753"
type input "BS HUY"
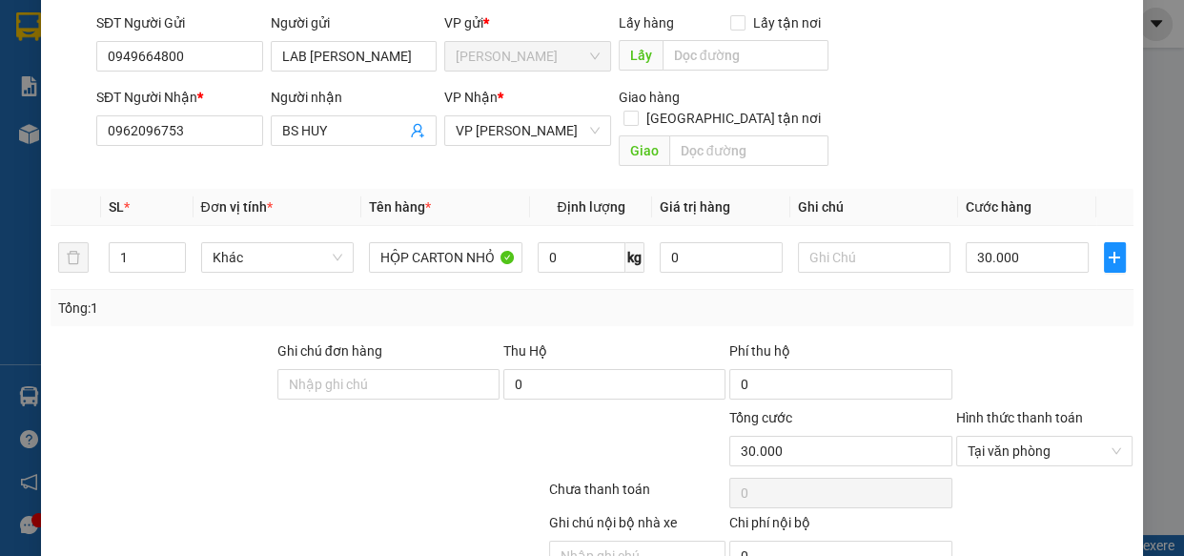
scroll to position [202, 0]
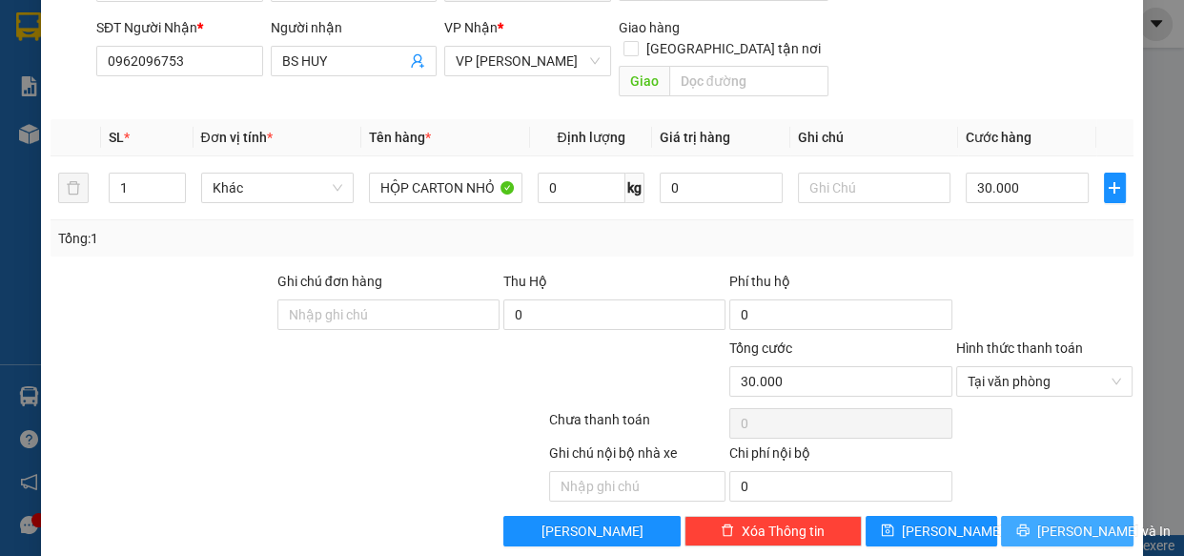
drag, startPoint x: 1064, startPoint y: 514, endPoint x: 926, endPoint y: 443, distance: 154.3
click at [1060, 520] on span "[PERSON_NAME] và In" at bounding box center [1103, 530] width 133 height 21
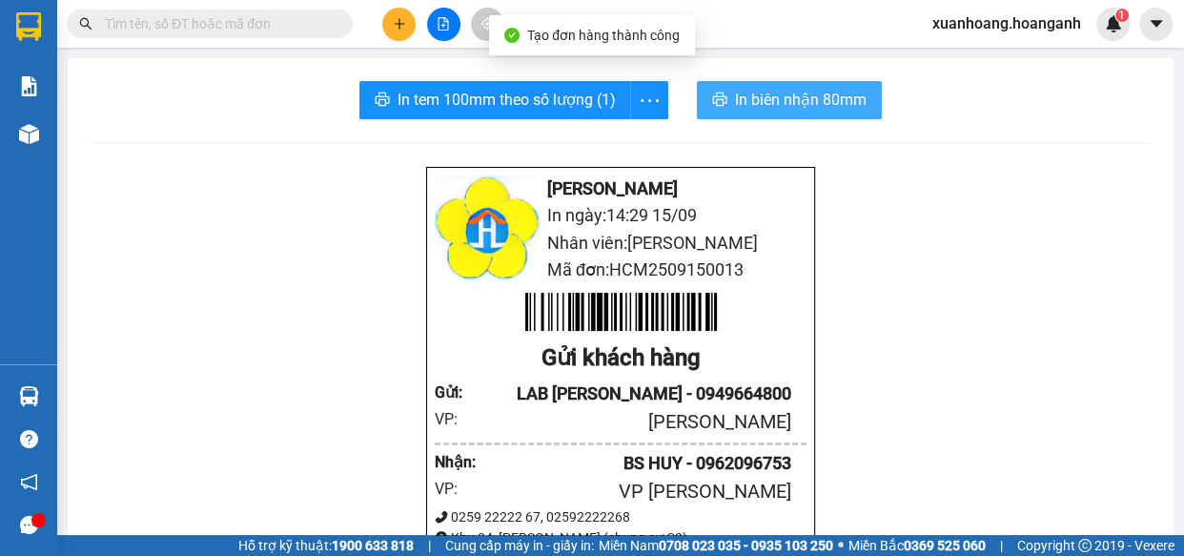
click at [794, 104] on span "In biên nhận 80mm" at bounding box center [801, 100] width 132 height 24
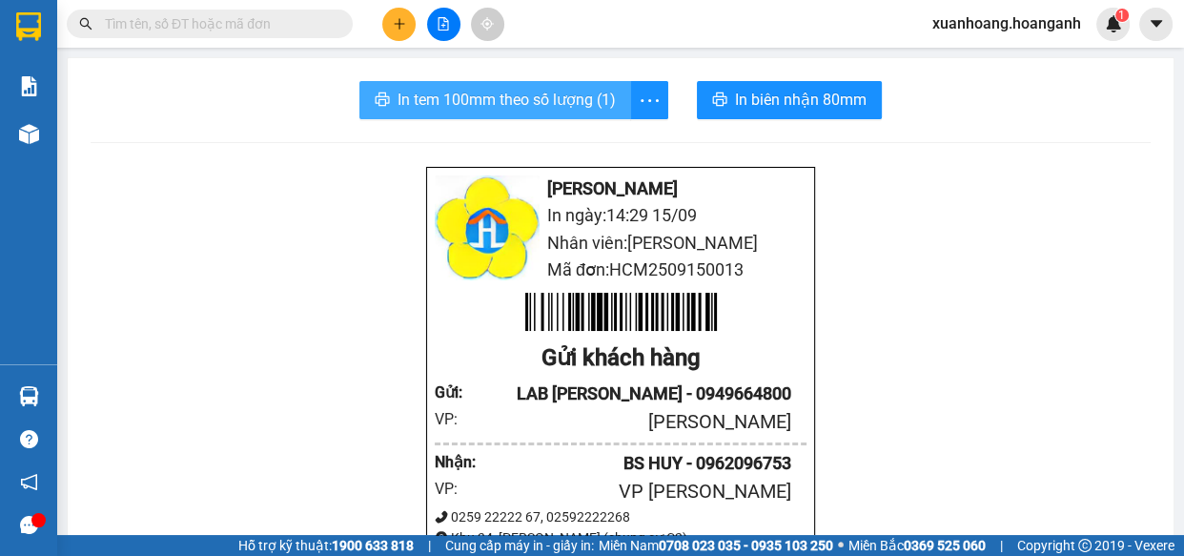
click at [437, 104] on span "In tem 100mm theo số lượng (1)" at bounding box center [506, 100] width 218 height 24
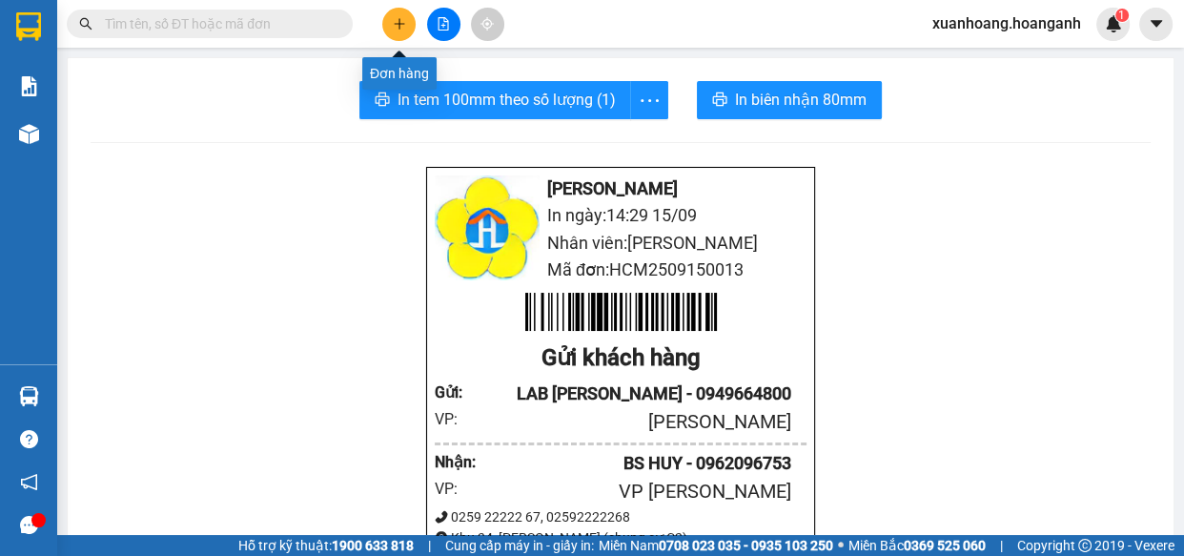
click at [398, 22] on icon "plus" at bounding box center [399, 23] width 13 height 13
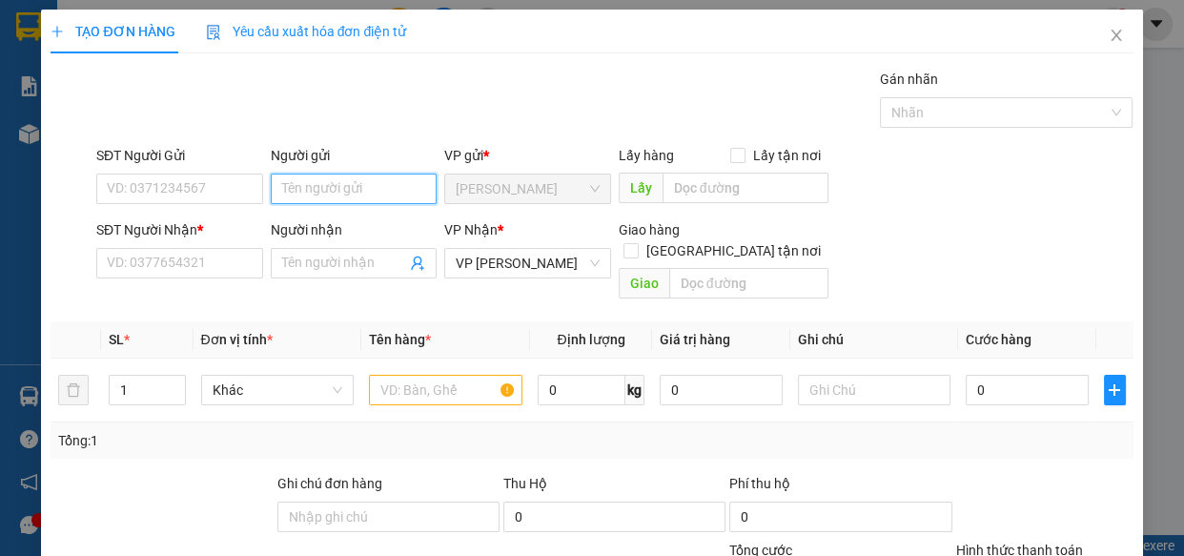
click at [345, 182] on input "Người gửi" at bounding box center [354, 188] width 167 height 31
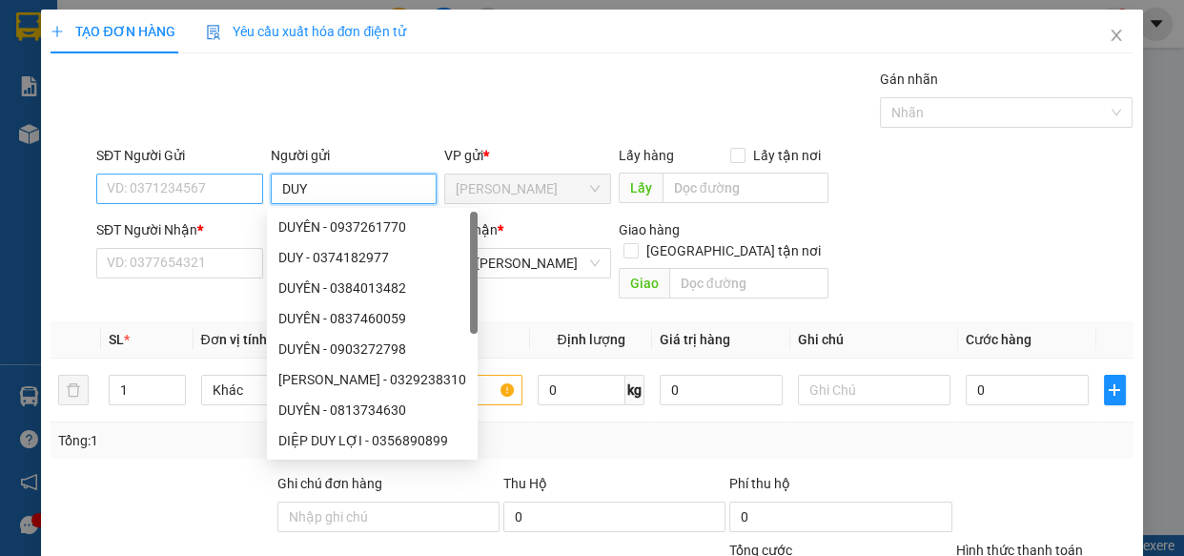
type input "DUY"
click at [237, 190] on input "SĐT Người Gửi" at bounding box center [179, 188] width 167 height 31
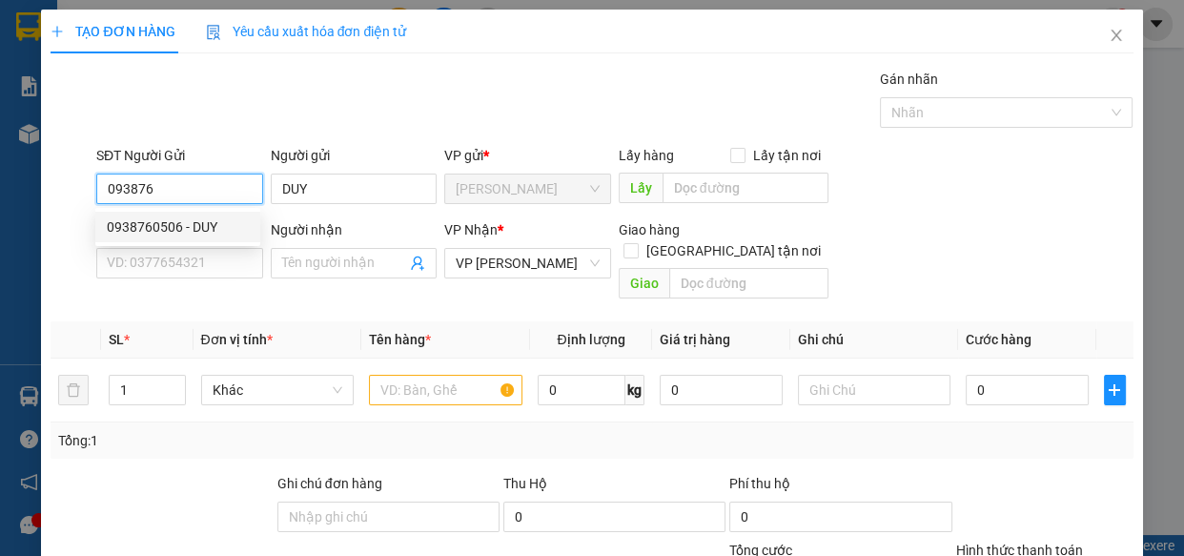
click at [158, 229] on div "0938760506 - DUY" at bounding box center [178, 226] width 142 height 21
type input "0938760506"
type input "30.000"
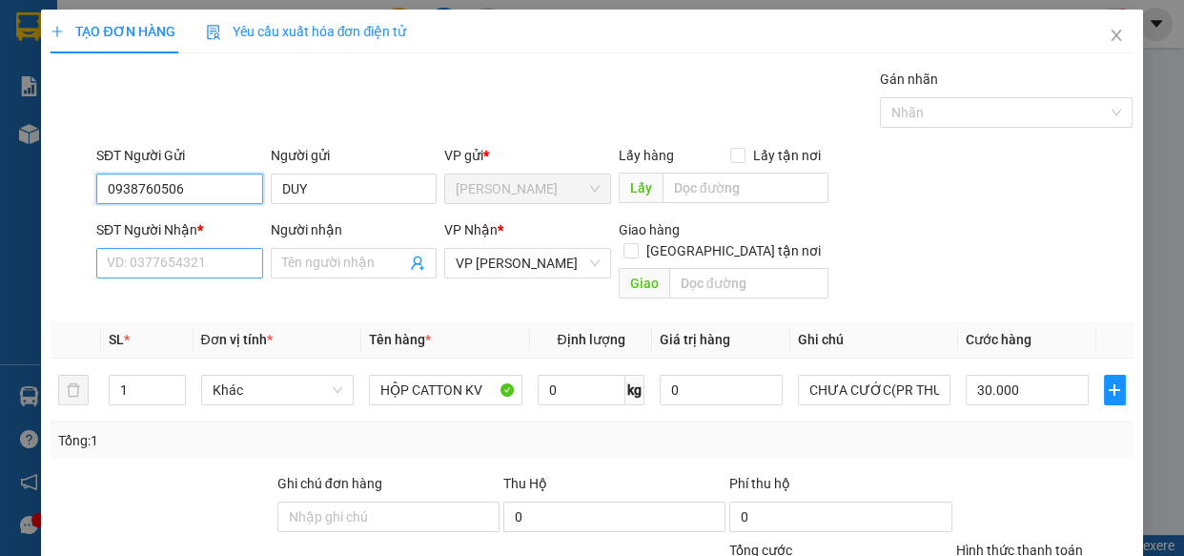
type input "0938760506"
click at [198, 265] on input "SĐT Người Nhận *" at bounding box center [179, 263] width 167 height 31
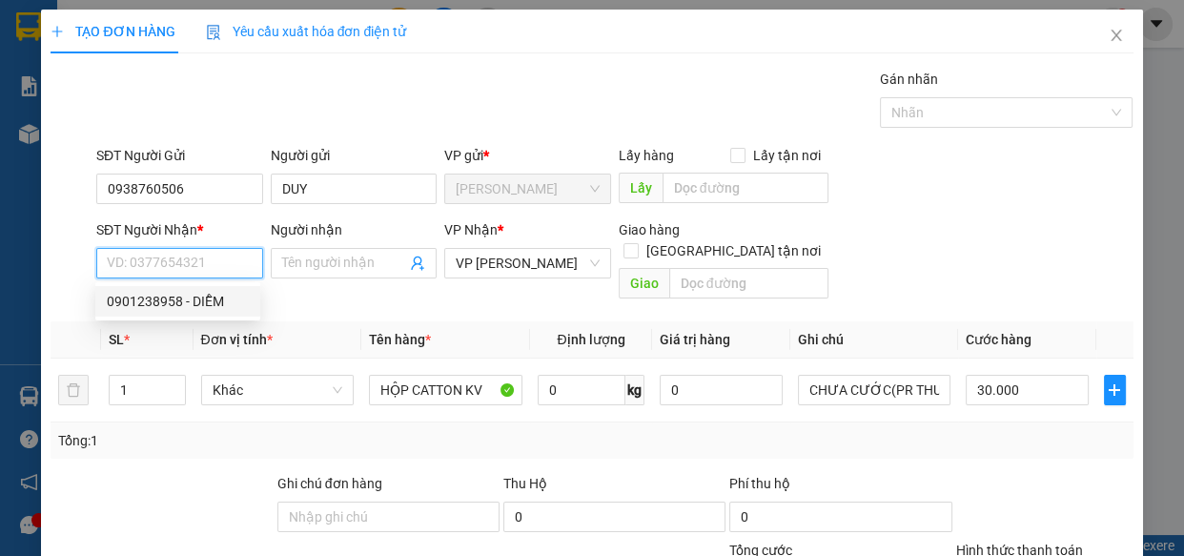
click at [153, 300] on div "0901238958 - DIỄM" at bounding box center [178, 301] width 142 height 21
type input "0901238958"
type input "DIỄM"
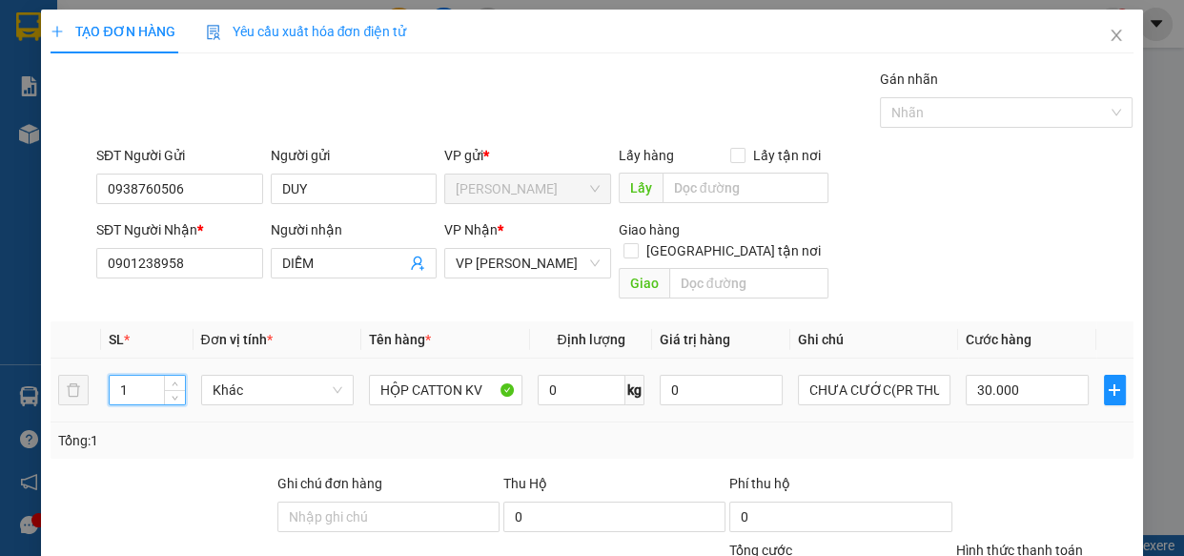
click at [143, 376] on input "1" at bounding box center [147, 390] width 74 height 29
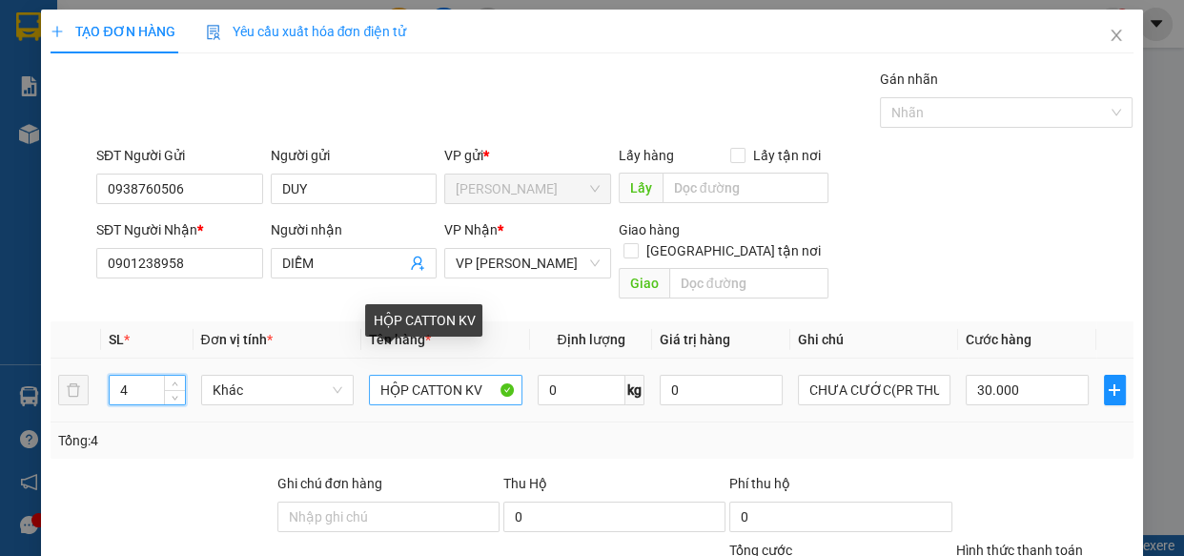
type input "4"
click at [403, 375] on input "HỘP CATTON KV" at bounding box center [445, 390] width 153 height 31
type input "0"
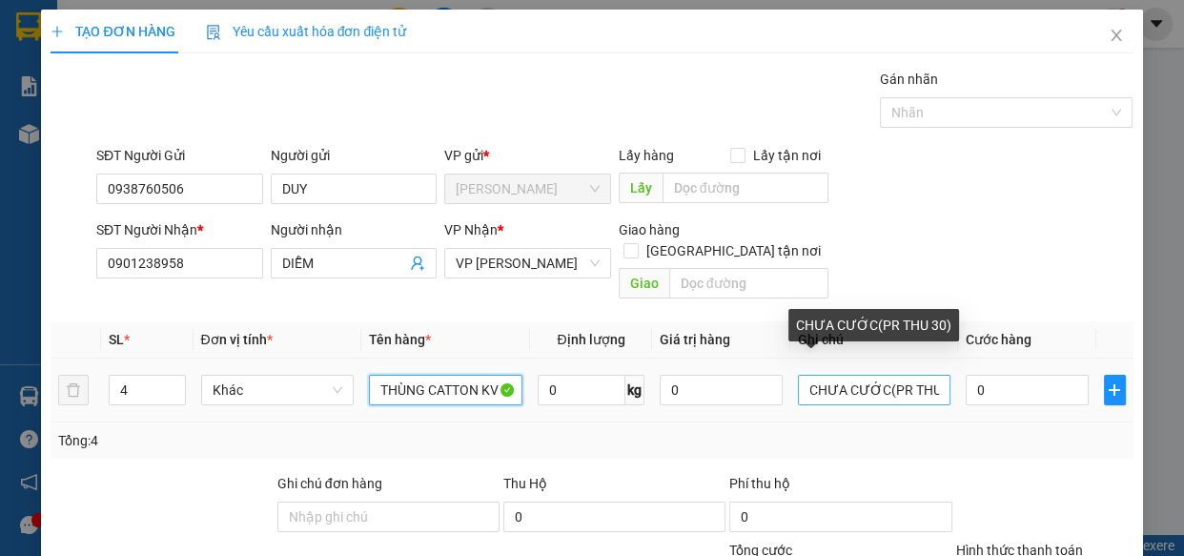
type input "THÙNG CATTON KV"
click at [923, 375] on input "CHƯA CƯỚC(PR THU 30)" at bounding box center [874, 390] width 153 height 31
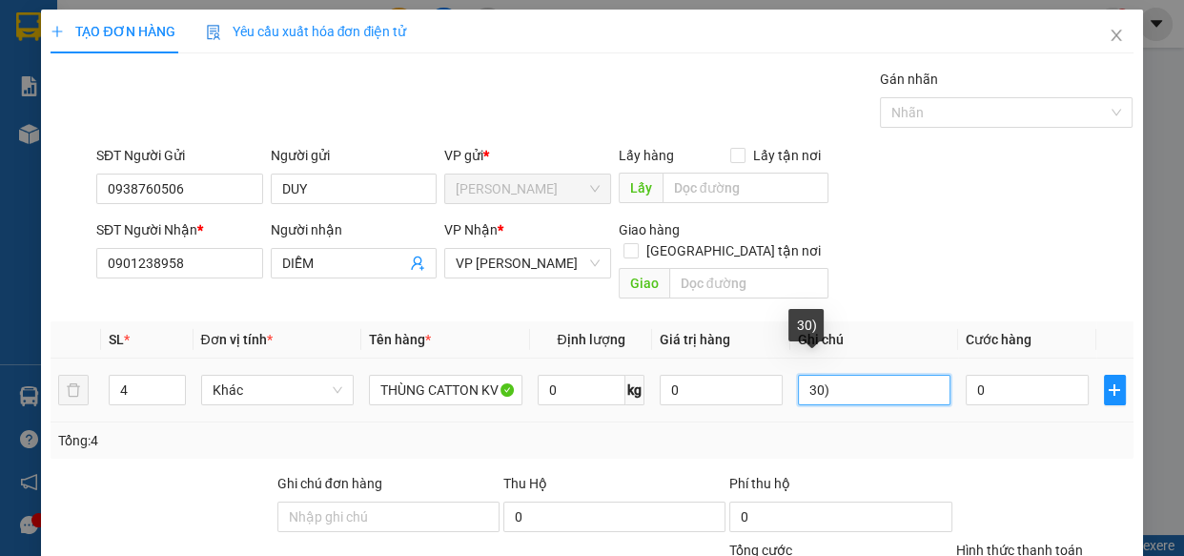
click at [923, 375] on input "30)" at bounding box center [874, 390] width 153 height 31
type input "3"
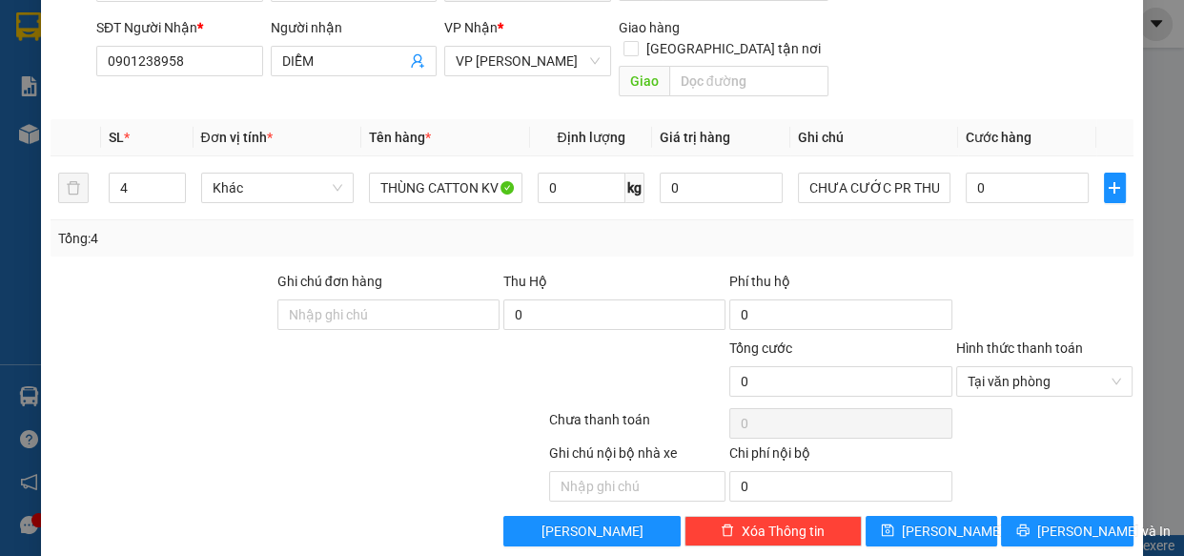
scroll to position [208, 0]
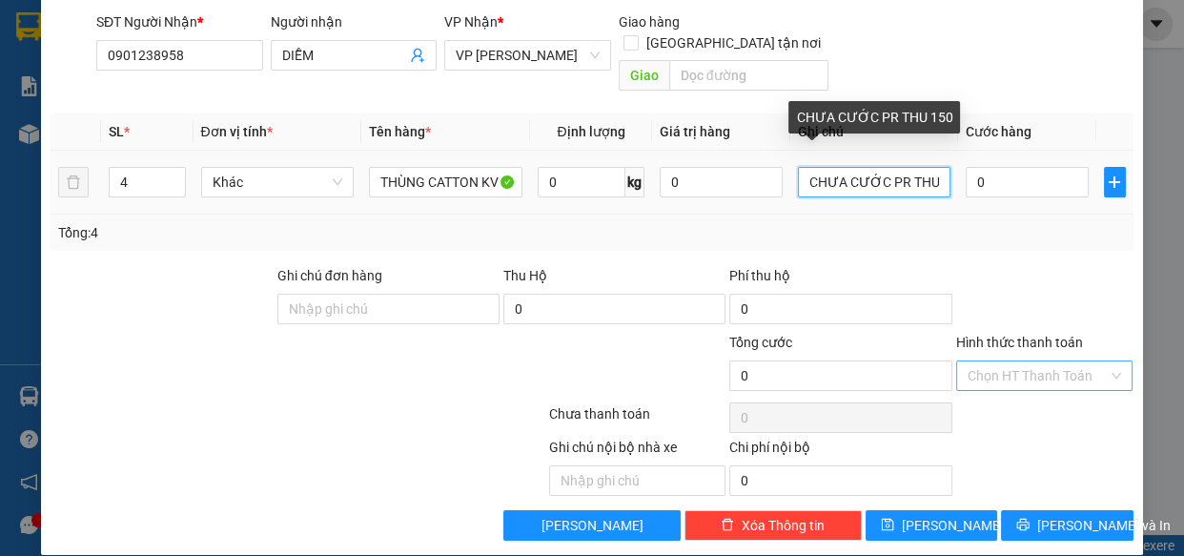
click at [798, 167] on input "CHƯA CƯỚC PR THU 150" at bounding box center [874, 182] width 153 height 31
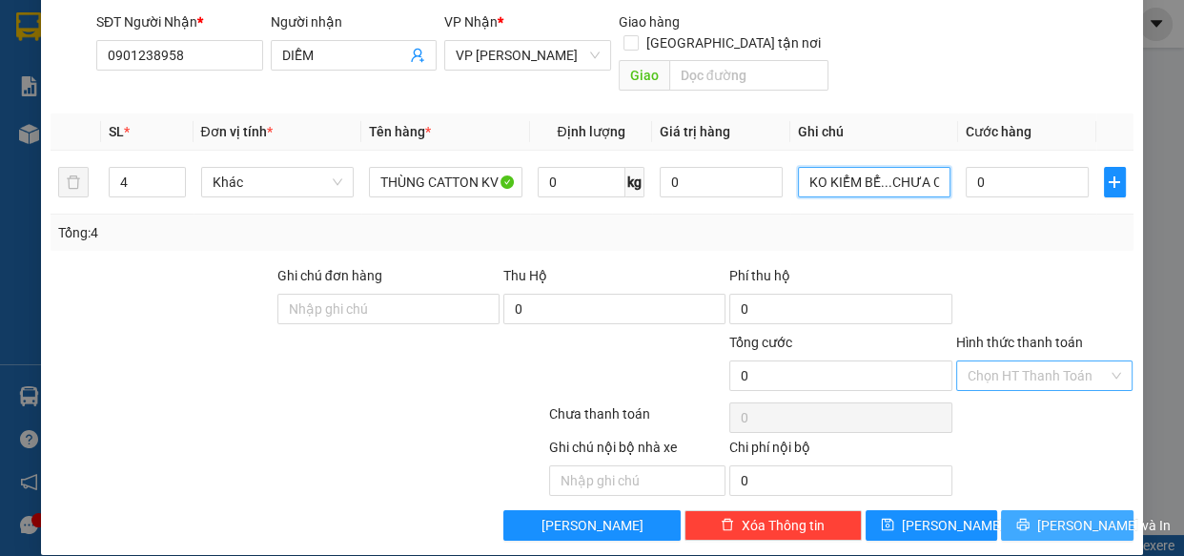
type input "KO KIỂM BỂ...CHƯA CƯỚC PR THU 150"
click at [1057, 515] on span "[PERSON_NAME] và In" at bounding box center [1103, 525] width 133 height 21
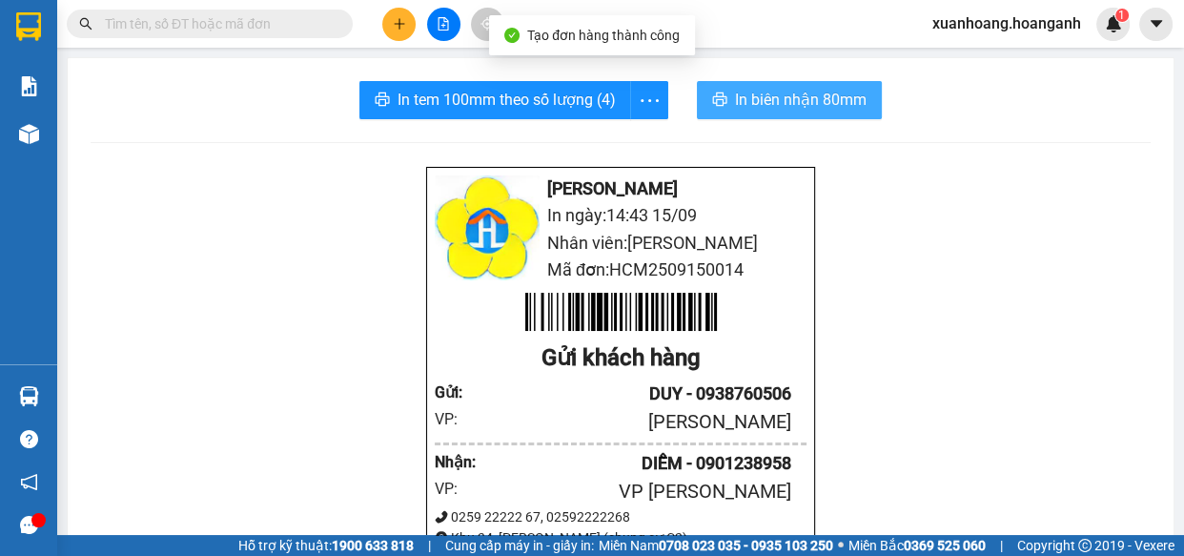
click at [738, 93] on span "In biên nhận 80mm" at bounding box center [801, 100] width 132 height 24
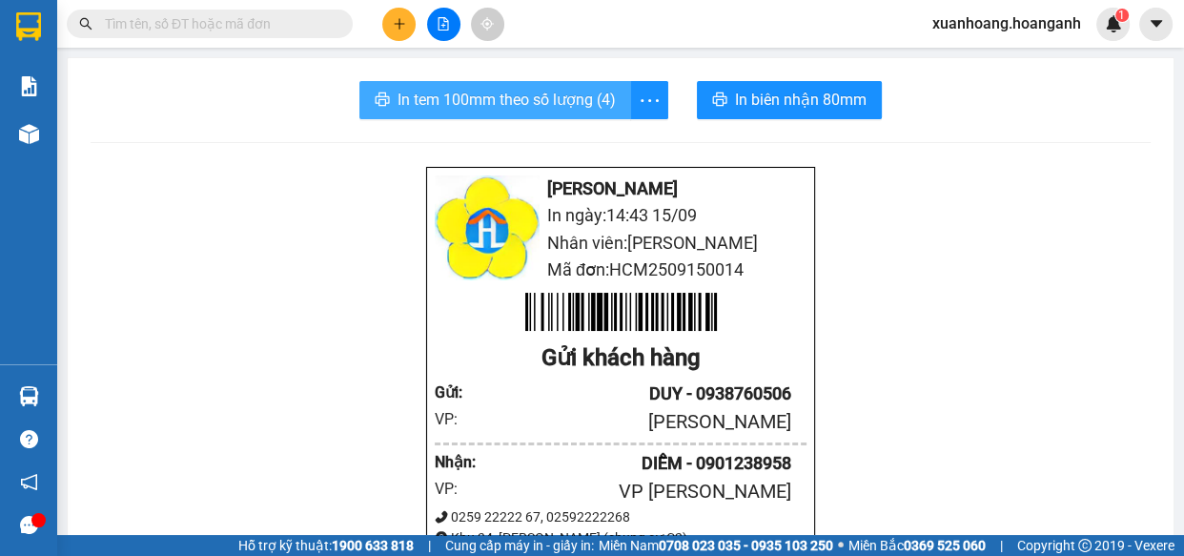
click at [556, 89] on span "In tem 100mm theo số lượng (4)" at bounding box center [506, 100] width 218 height 24
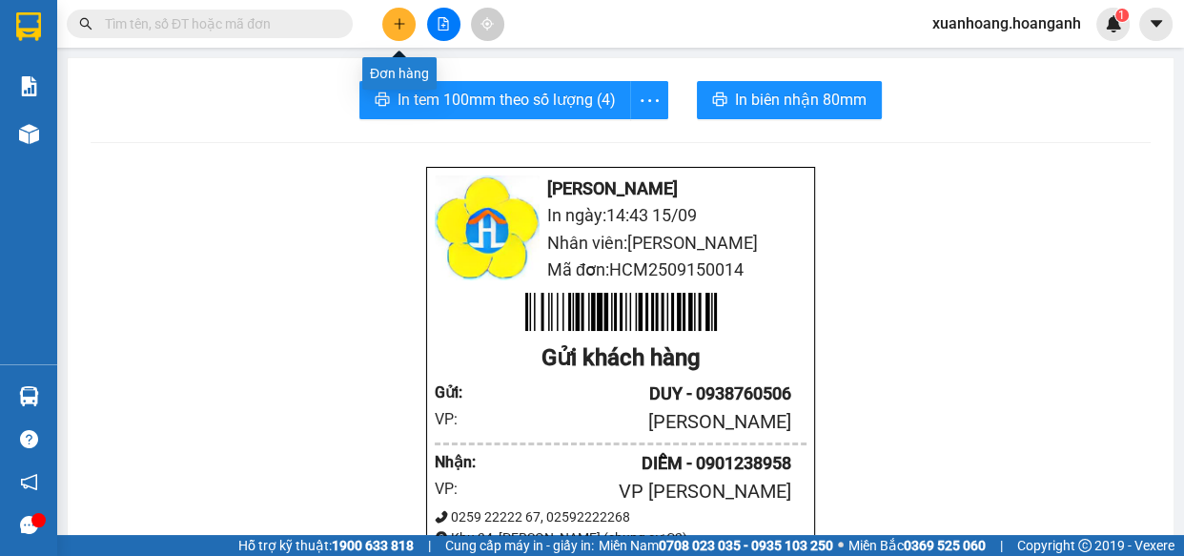
click at [409, 20] on button at bounding box center [398, 24] width 33 height 33
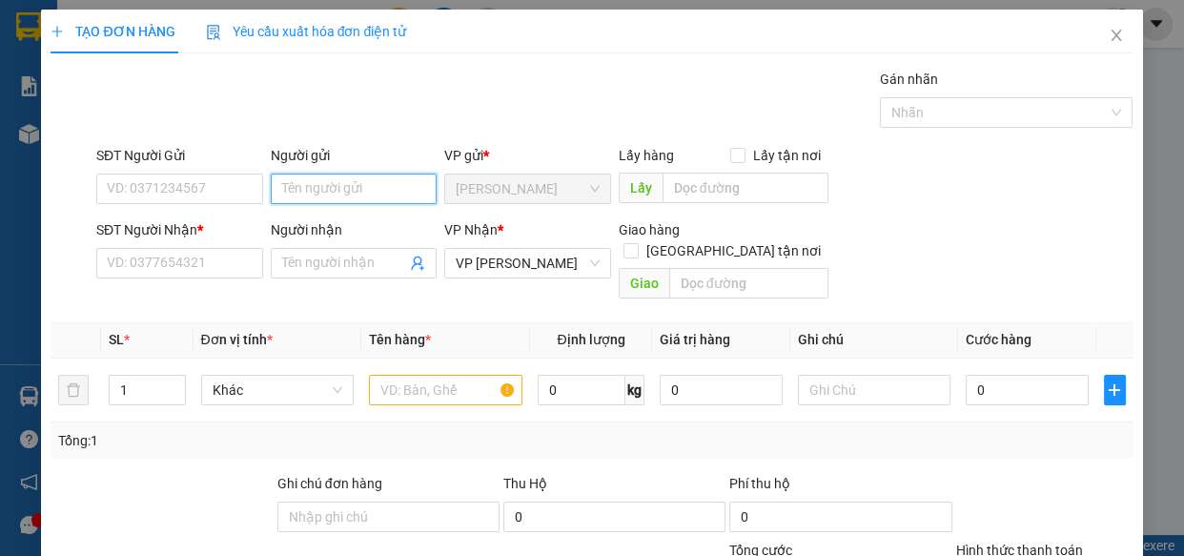
click at [379, 185] on input "Người gửi" at bounding box center [354, 188] width 167 height 31
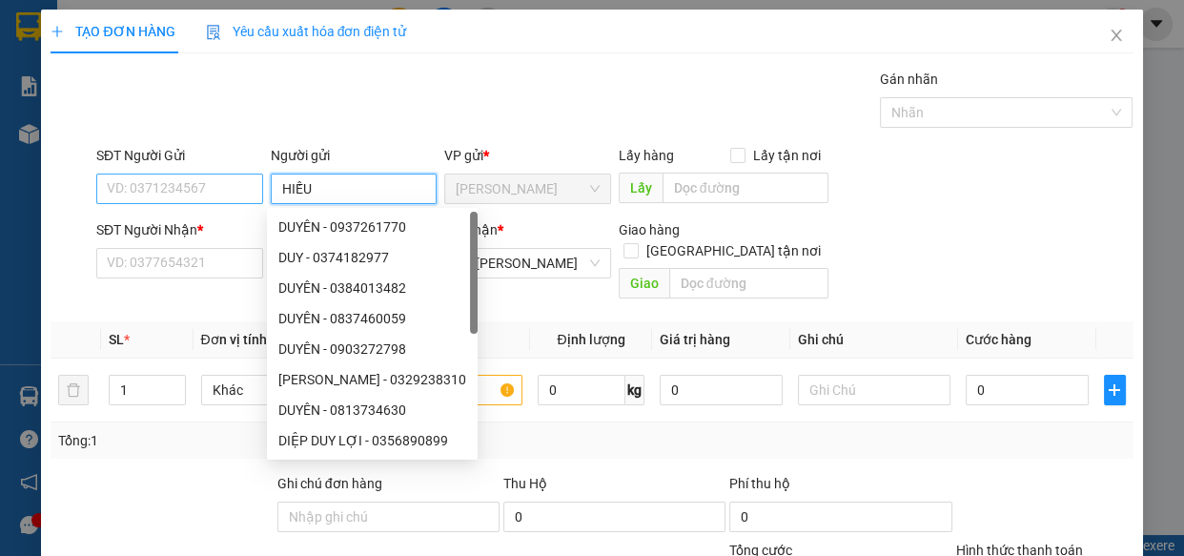
type input "HIẾU"
click at [197, 183] on input "SĐT Người Gửi" at bounding box center [179, 188] width 167 height 31
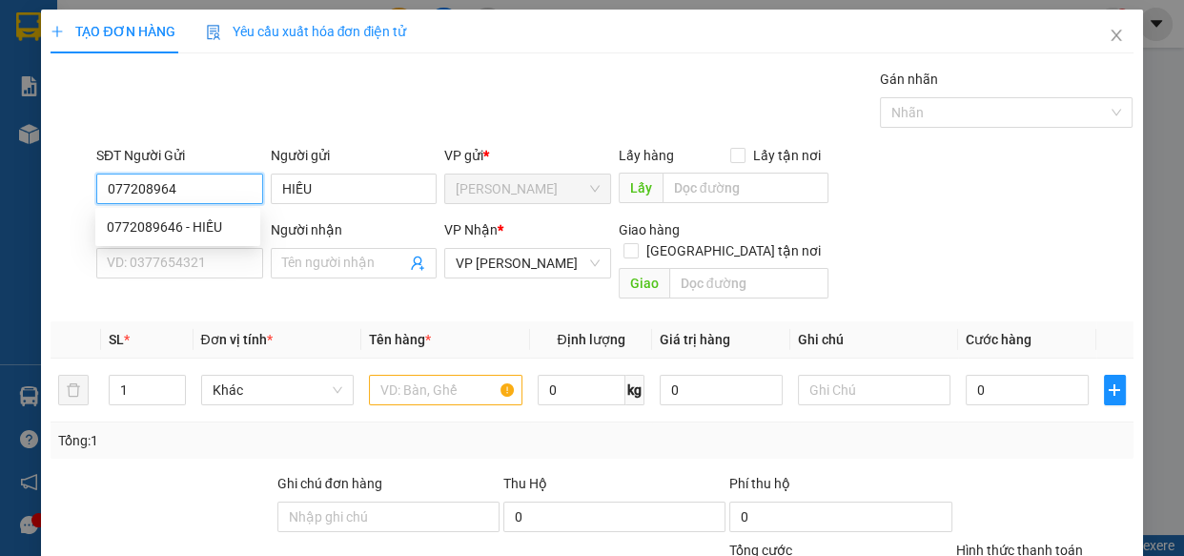
type input "0772089646"
click at [171, 227] on div "0772089646 - HIẾU" at bounding box center [178, 226] width 142 height 21
type input "30.000"
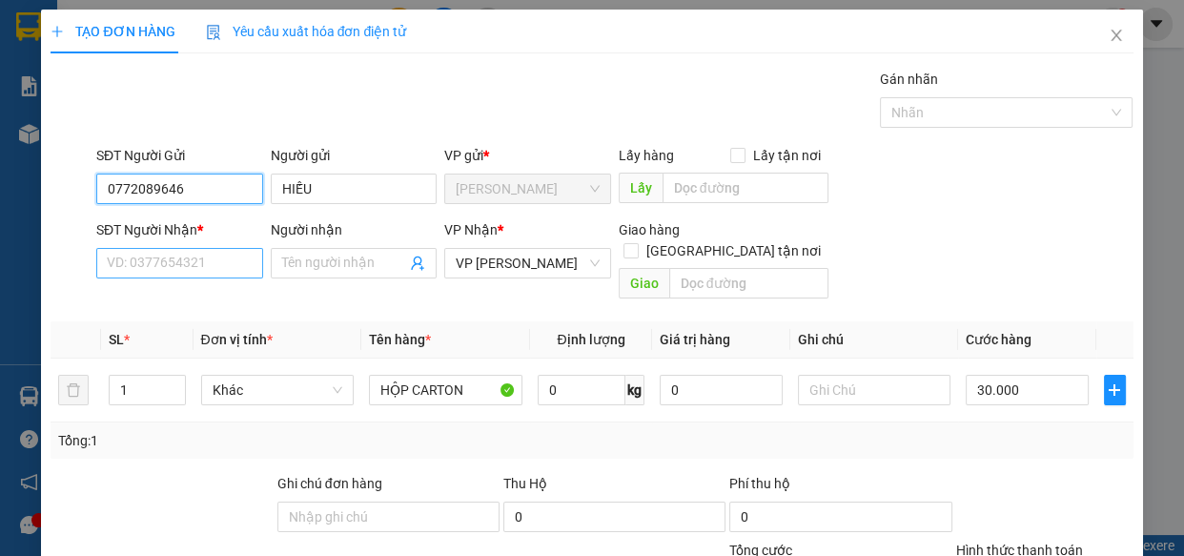
type input "0772089646"
click at [221, 264] on input "SĐT Người Nhận *" at bounding box center [179, 263] width 167 height 31
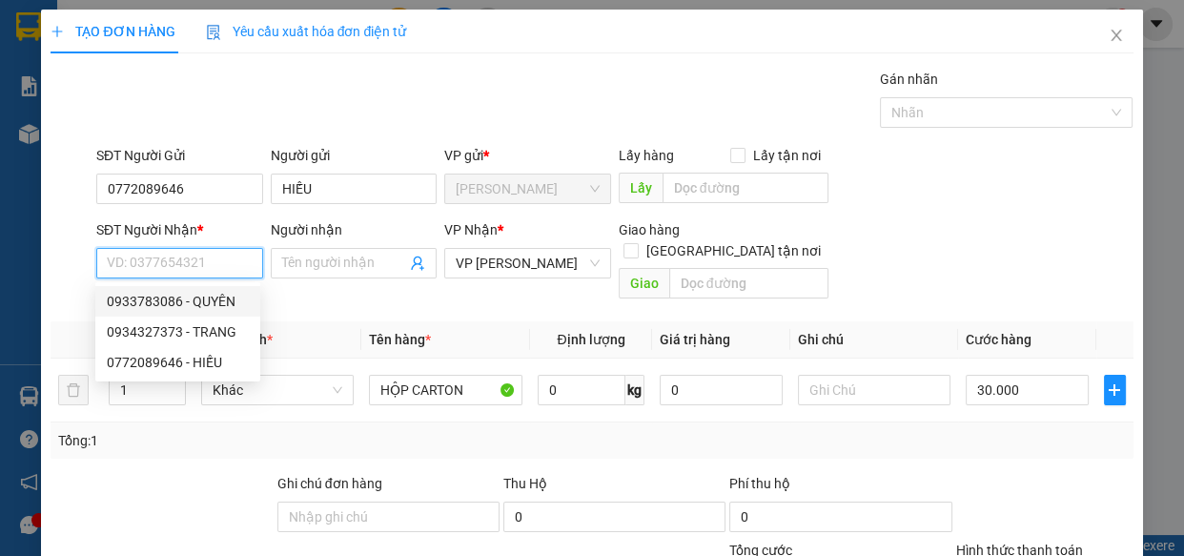
click at [172, 300] on div "0933783086 - QUYÊN" at bounding box center [178, 301] width 142 height 21
type input "0933783086"
type input "QUYÊN"
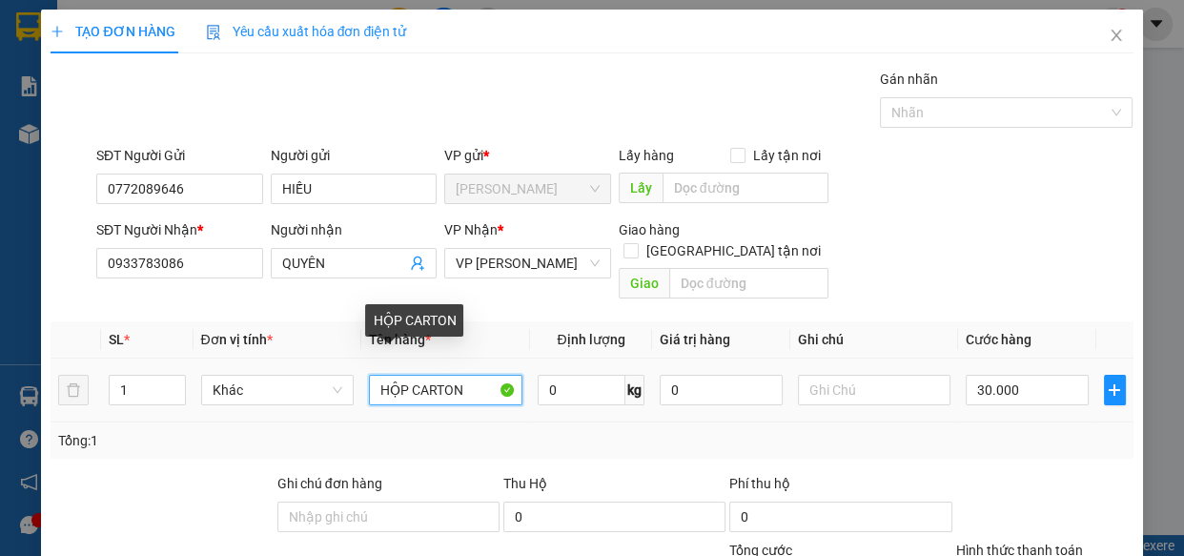
click at [493, 375] on input "HỘP CARTON" at bounding box center [445, 390] width 153 height 31
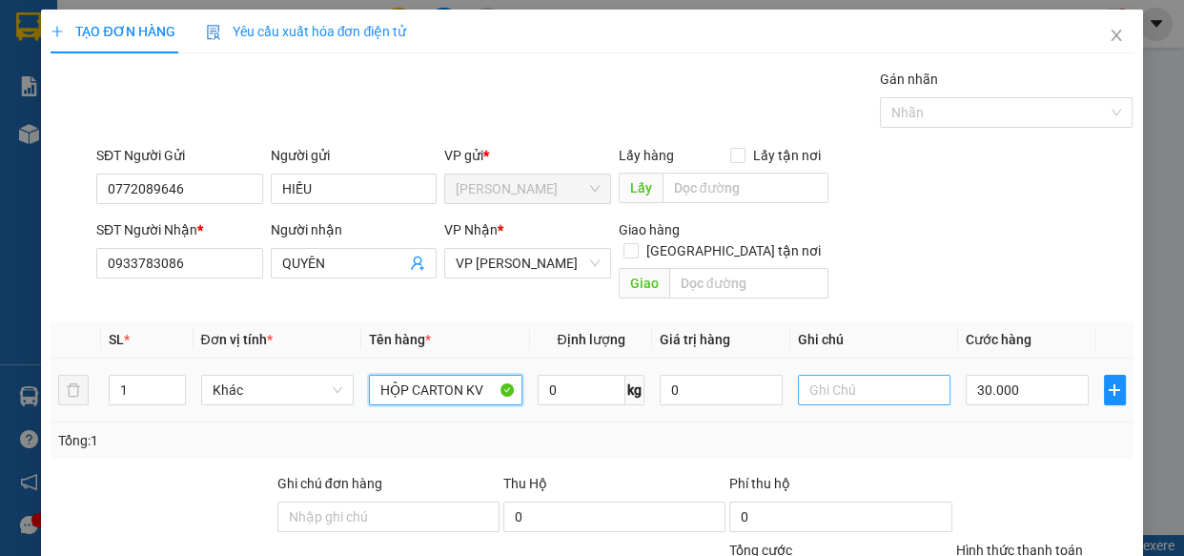
type input "HỘP CARTON KV"
click at [866, 375] on input "text" at bounding box center [874, 390] width 153 height 31
type input "O"
type input "KO KIỂM"
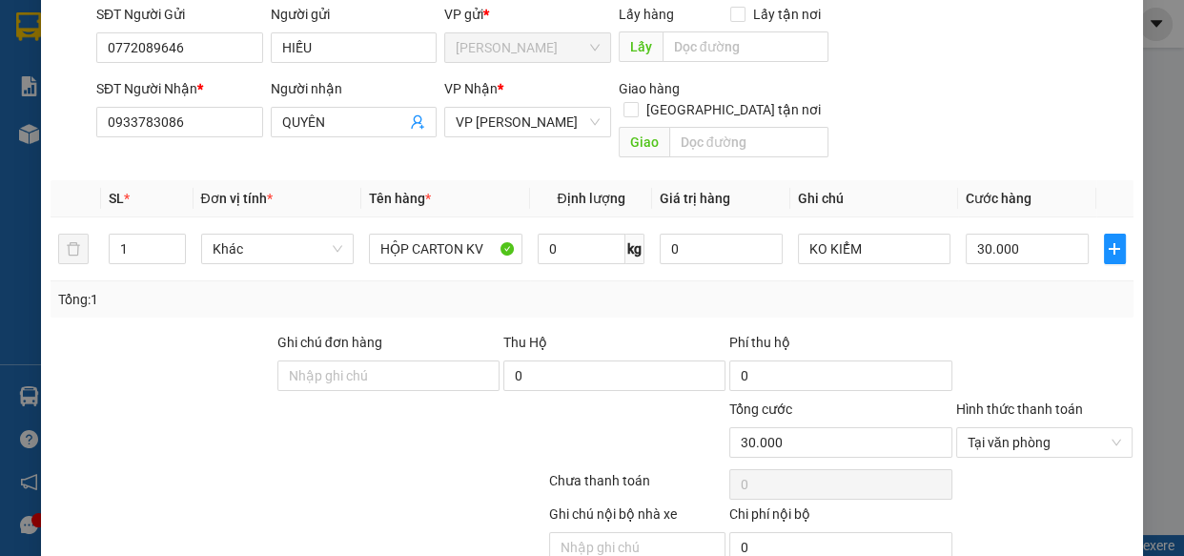
scroll to position [208, 0]
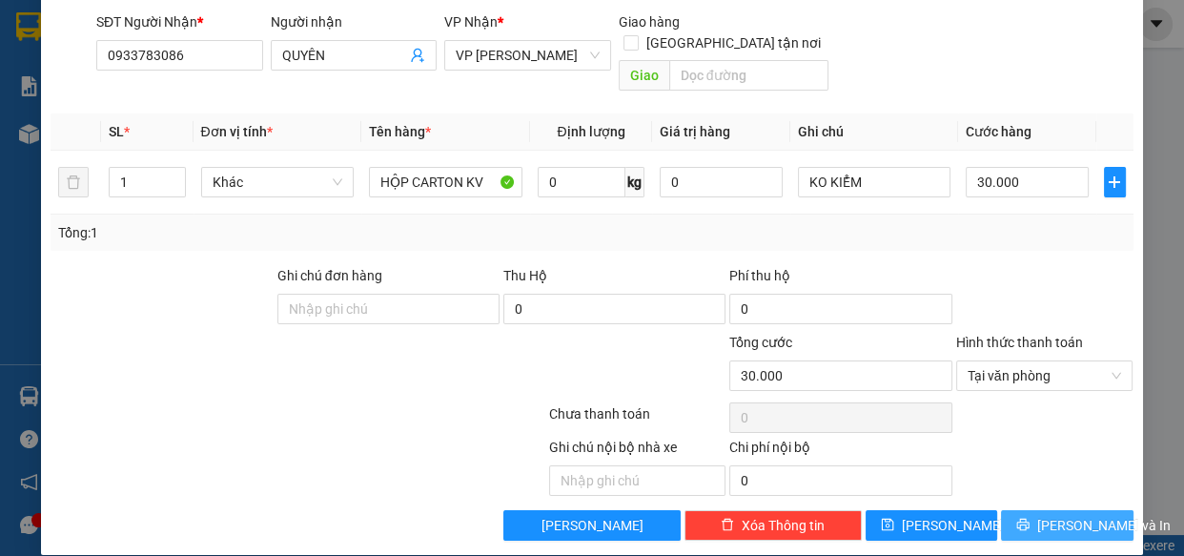
click at [1075, 515] on span "[PERSON_NAME] và In" at bounding box center [1103, 525] width 133 height 21
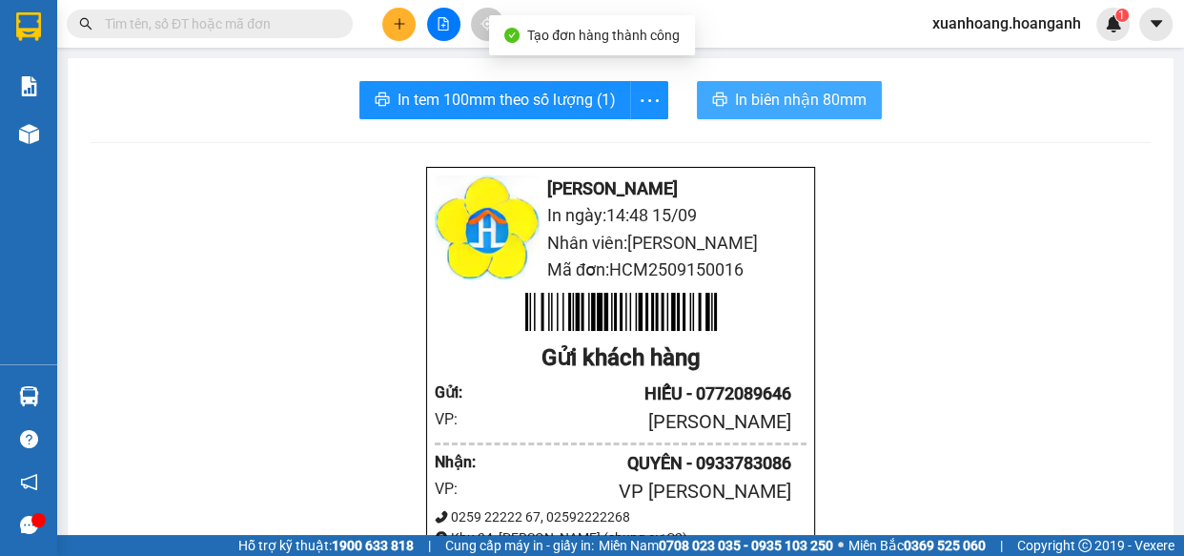
click at [811, 95] on span "In biên nhận 80mm" at bounding box center [801, 100] width 132 height 24
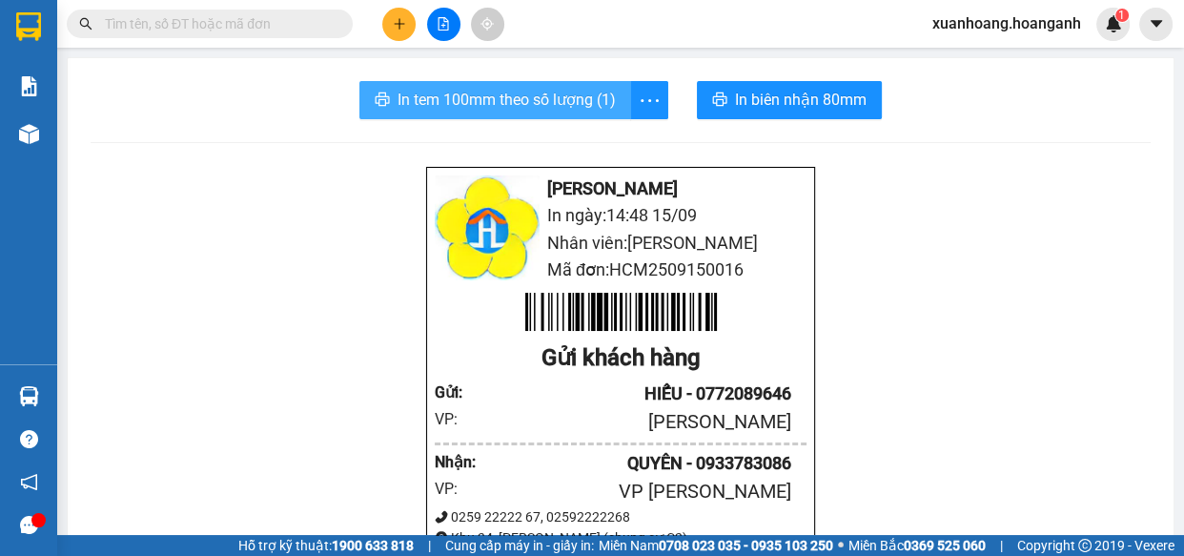
click at [493, 104] on span "In tem 100mm theo số lượng (1)" at bounding box center [506, 100] width 218 height 24
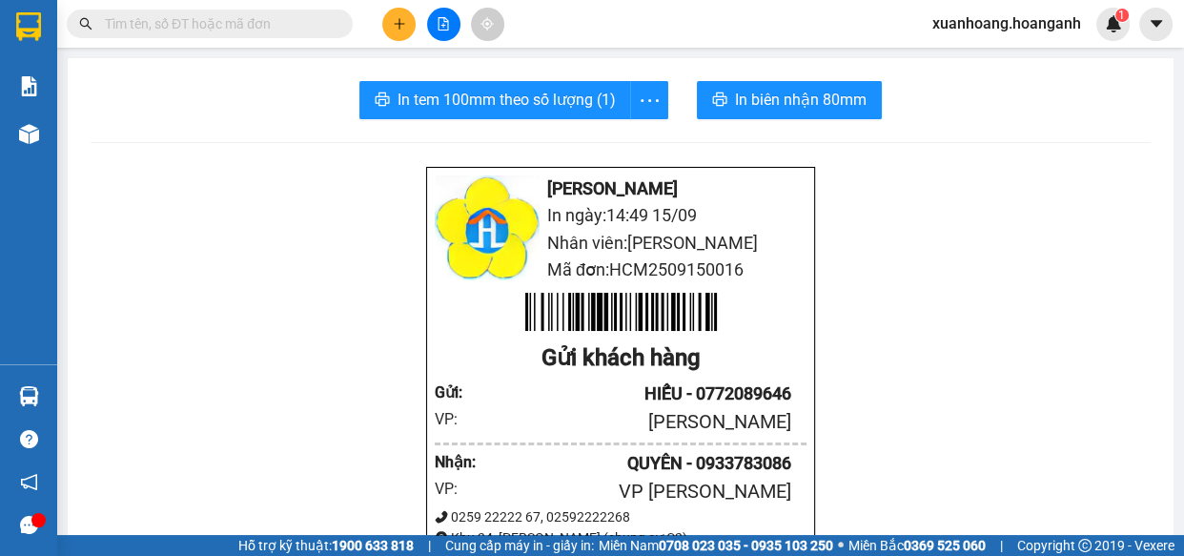
click at [270, 31] on input "text" at bounding box center [217, 23] width 225 height 21
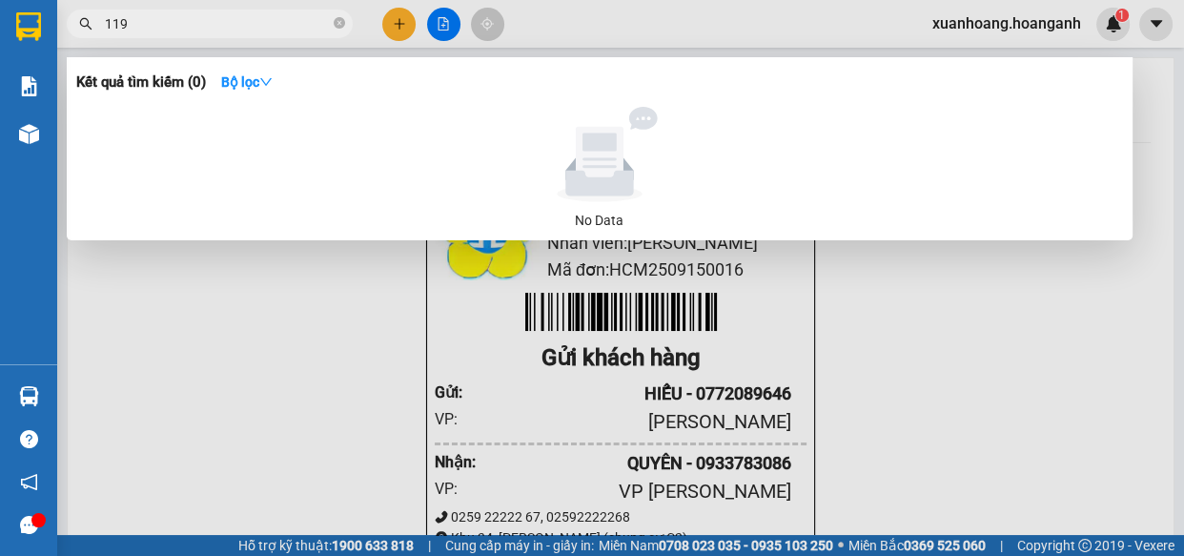
type input "1192"
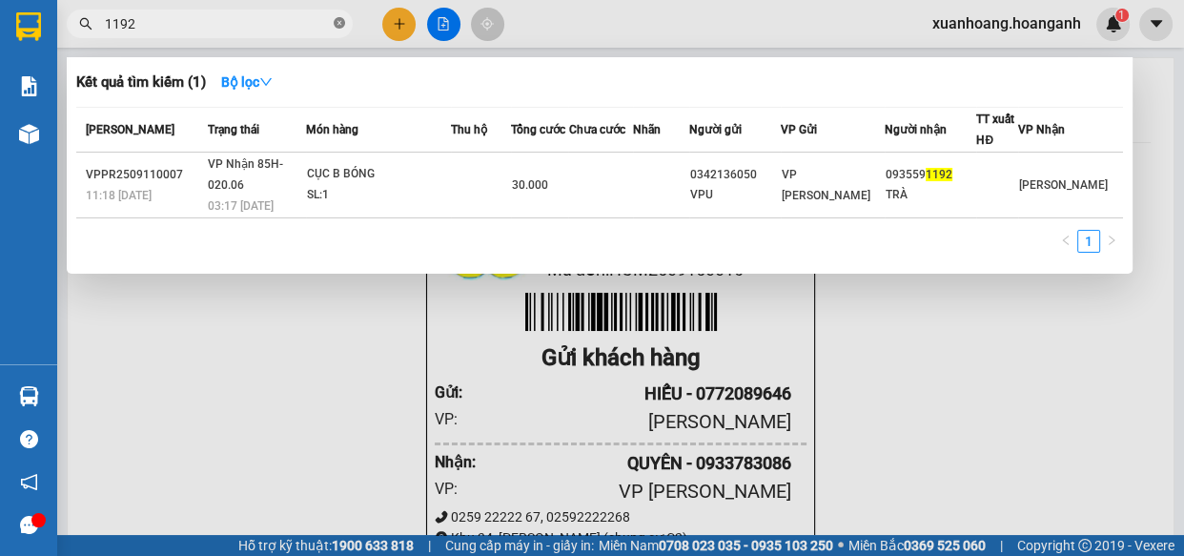
click at [342, 24] on icon "close-circle" at bounding box center [339, 22] width 11 height 11
